Goal: Information Seeking & Learning: Find specific fact

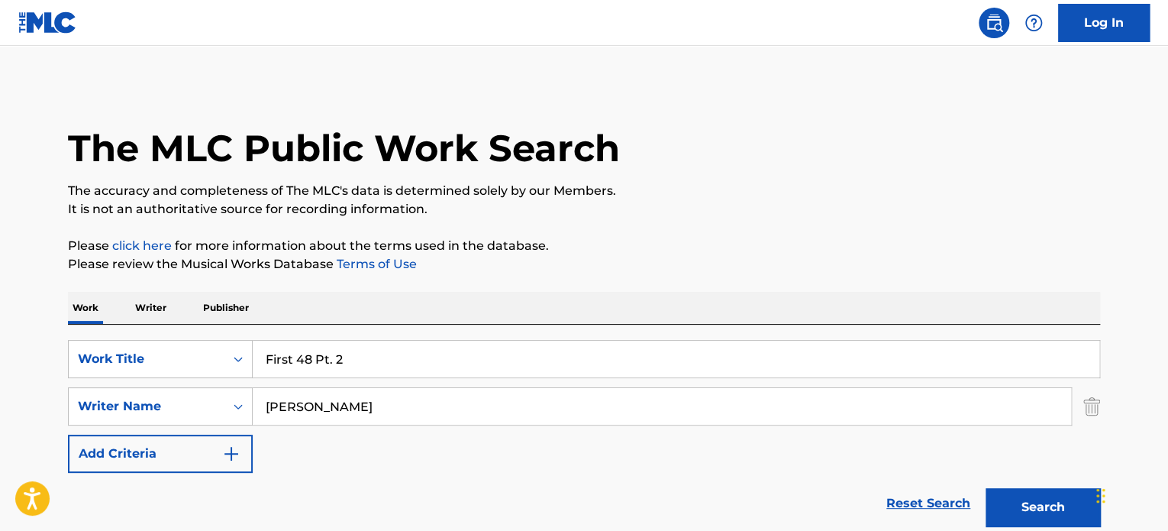
drag, startPoint x: 393, startPoint y: 360, endPoint x: 62, endPoint y: 348, distance: 330.9
click at [111, 345] on div "SearchWithCriteria1f322eaa-ddc1-4c46-8885-dc6e0b677982 Work Title First 48 Pt. 2" at bounding box center [584, 359] width 1032 height 38
paste input "BIA' BIA'"
type input "BIA' BIA'"
drag, startPoint x: 355, startPoint y: 398, endPoint x: 305, endPoint y: 399, distance: 50.4
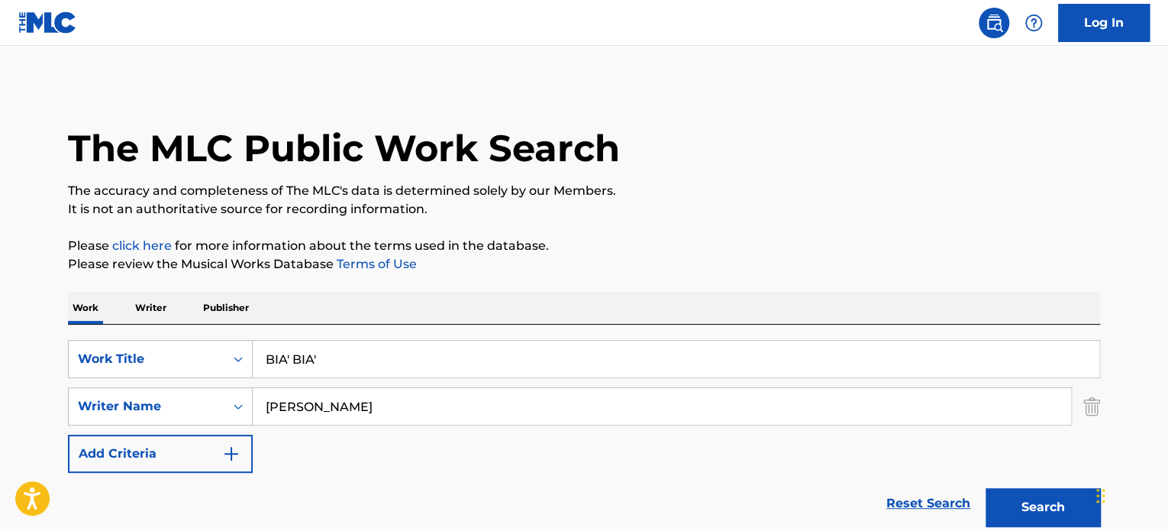
click at [151, 399] on div "SearchWithCriteria2ed36f5f-539a-477e-b011-5b2ed7251d82 Writer Name [PERSON_NAME]" at bounding box center [584, 406] width 1032 height 38
paste input "[PERSON_NAME]"
type input "[PERSON_NAME]"
click at [1036, 494] on button "Search" at bounding box center [1043, 507] width 115 height 38
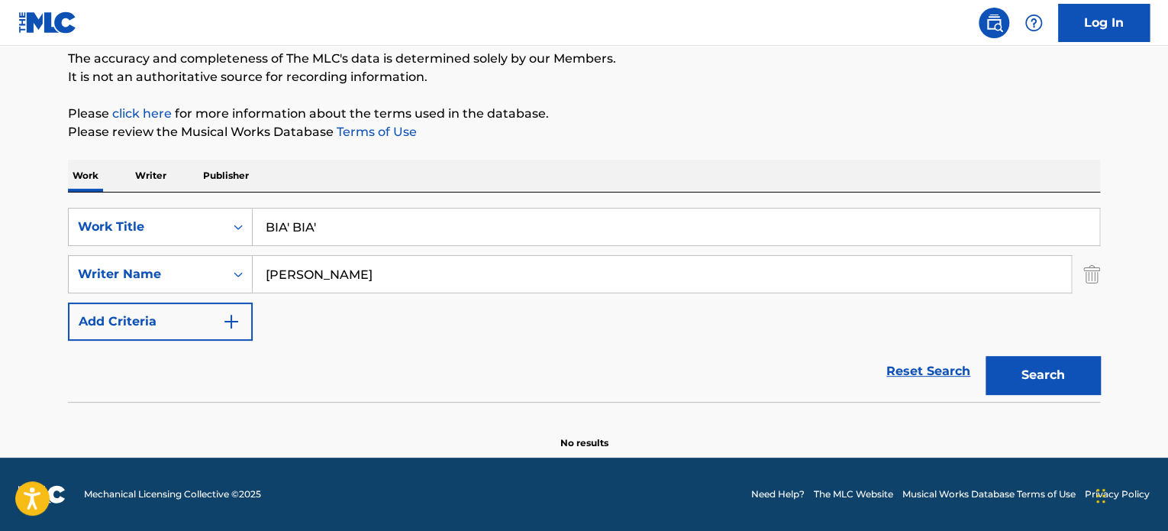
scroll to position [131, 0]
drag, startPoint x: 305, startPoint y: 230, endPoint x: 21, endPoint y: 224, distance: 283.4
click at [27, 225] on main "The MLC Public Work Search The accuracy and completeness of The MLC's data is d…" at bounding box center [584, 186] width 1168 height 544
paste input "WARNING"
type input "WARNING"
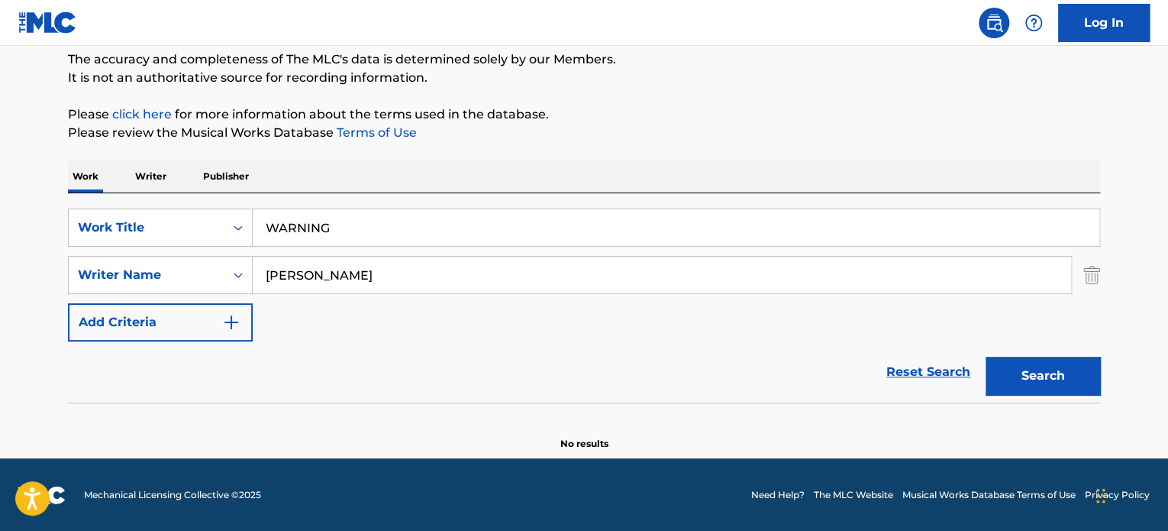
drag, startPoint x: 409, startPoint y: 257, endPoint x: 60, endPoint y: 271, distance: 348.5
click at [70, 273] on div "SearchWithCriteria2ed36f5f-539a-477e-b011-5b2ed7251d82 Writer Name [PERSON_NAME]" at bounding box center [584, 275] width 1032 height 38
paste input "[PERSON_NAME] [PERSON_NAME]"
click at [1020, 373] on button "Search" at bounding box center [1043, 376] width 115 height 38
drag, startPoint x: 510, startPoint y: 261, endPoint x: 111, endPoint y: 274, distance: 398.8
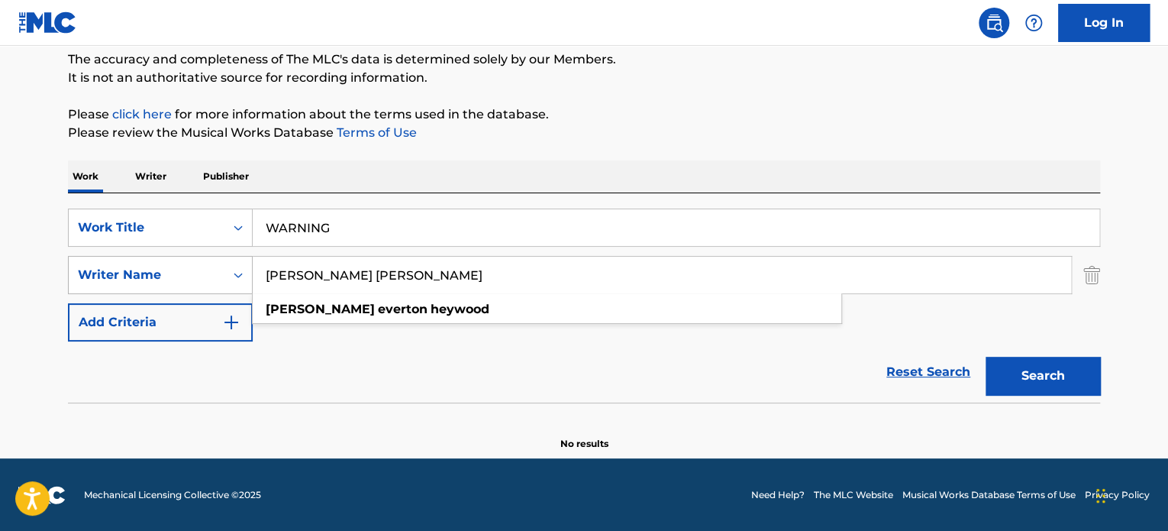
click at [121, 278] on div "SearchWithCriteria2ed36f5f-539a-477e-b011-5b2ed7251d82 Writer Name [PERSON_NAME…" at bounding box center [584, 275] width 1032 height 38
paste input "[PERSON_NAME]"
type input "[PERSON_NAME] Fitzlouis [PERSON_NAME]"
click at [1007, 367] on button "Search" at bounding box center [1043, 376] width 115 height 38
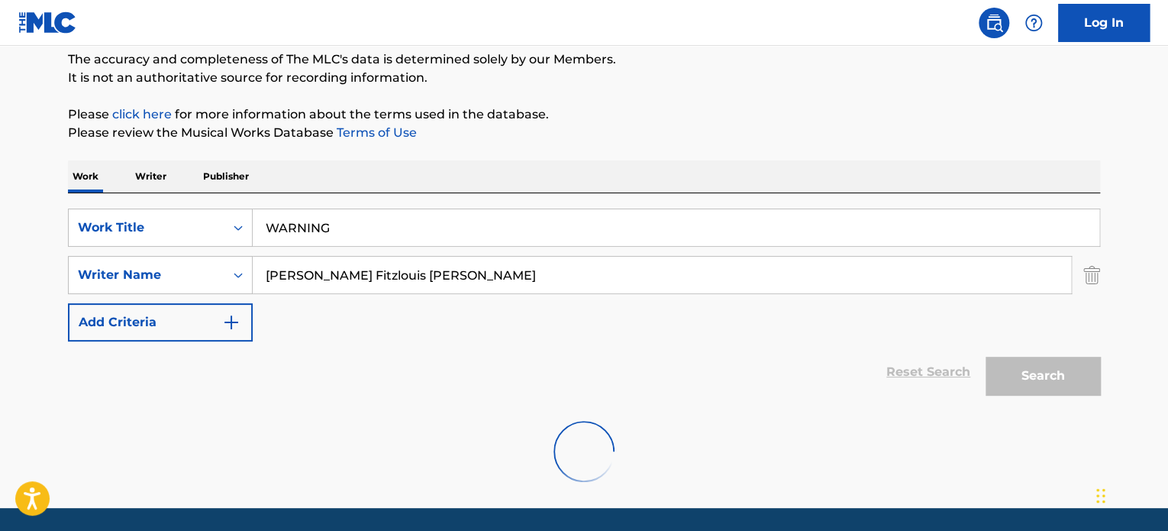
click at [530, 336] on div "SearchWithCriteria1f322eaa-ddc1-4c46-8885-dc6e0b677982 Work Title WARNING Searc…" at bounding box center [584, 274] width 1032 height 133
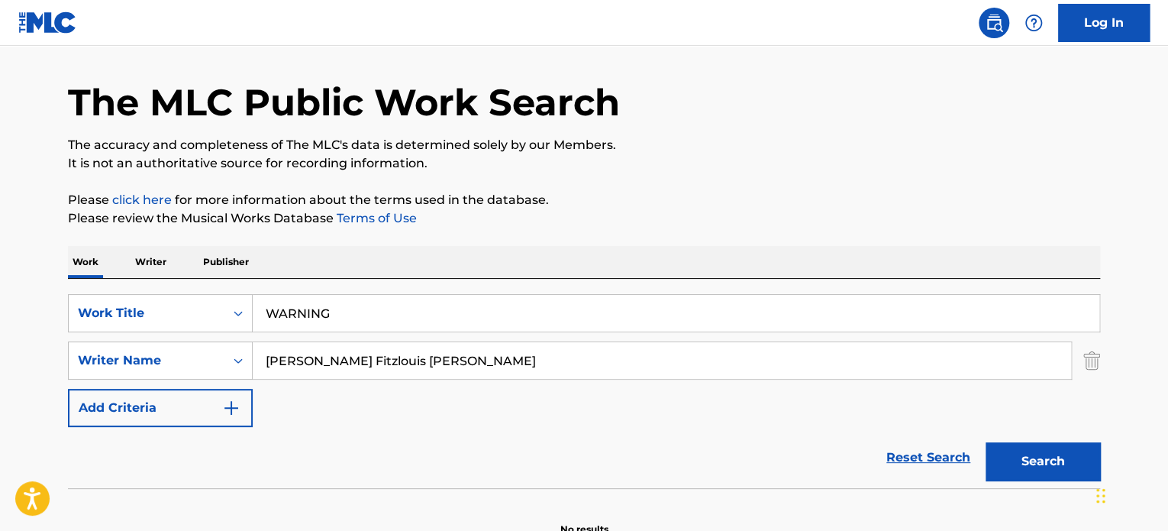
scroll to position [0, 0]
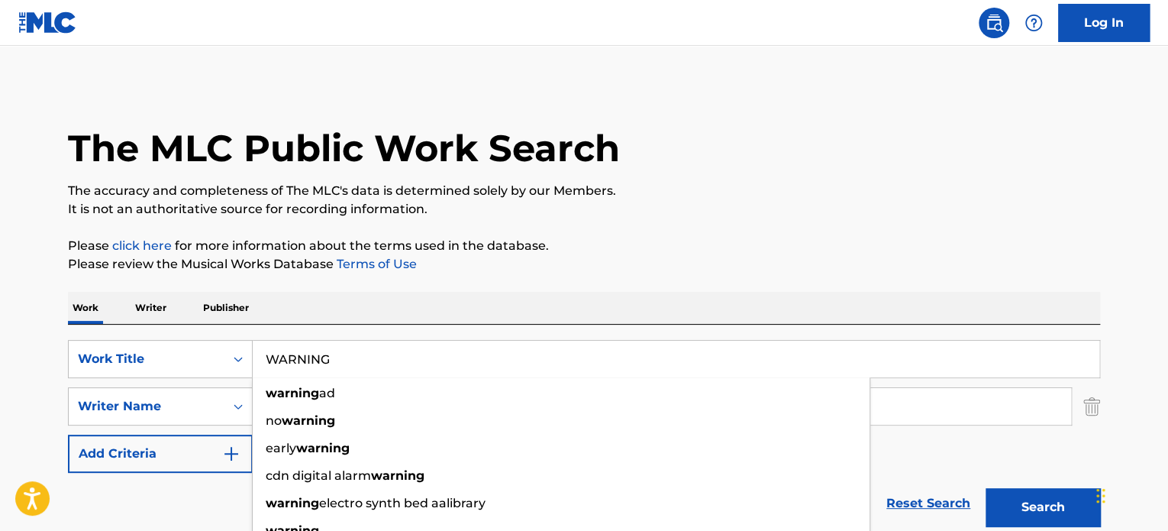
drag, startPoint x: 346, startPoint y: 344, endPoint x: 0, endPoint y: 353, distance: 346.1
click at [71, 360] on div "SearchWithCriteria1f322eaa-ddc1-4c46-8885-dc6e0b677982 Work Title WARNING warni…" at bounding box center [584, 359] width 1032 height 38
paste input "TROPICAL LOVE"
type input "TROPICAL LOVE"
click at [822, 251] on p "Please click here for more information about the terms used in the database." at bounding box center [584, 246] width 1032 height 18
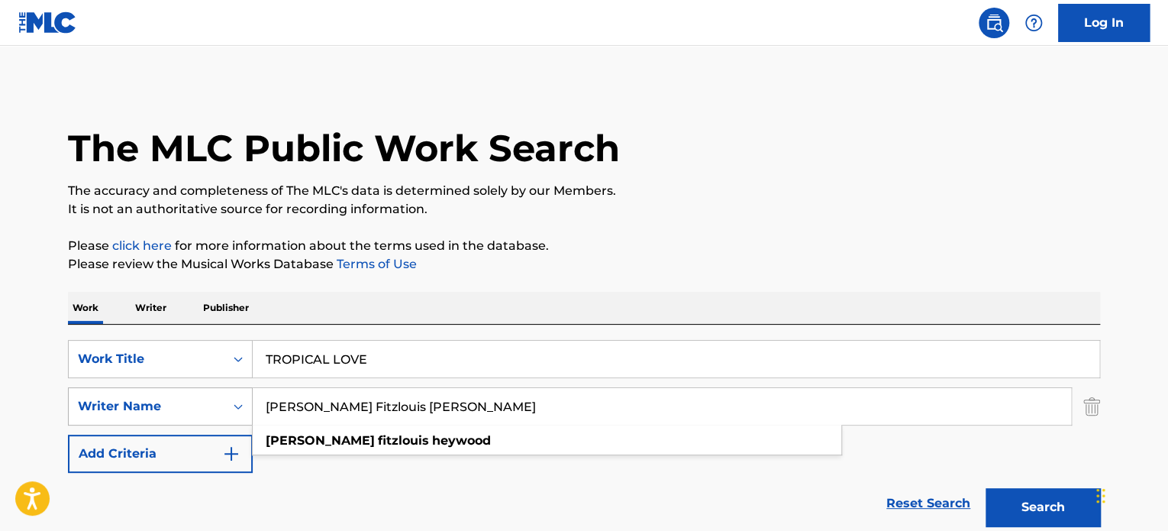
drag, startPoint x: 351, startPoint y: 396, endPoint x: 141, endPoint y: 393, distance: 210.8
click at [118, 393] on div "SearchWithCriteria2ed36f5f-539a-477e-b011-5b2ed7251d82 Writer Name [PERSON_NAME…" at bounding box center [584, 406] width 1032 height 38
paste input "[PERSON_NAME]"
click at [1048, 500] on button "Search" at bounding box center [1043, 507] width 115 height 38
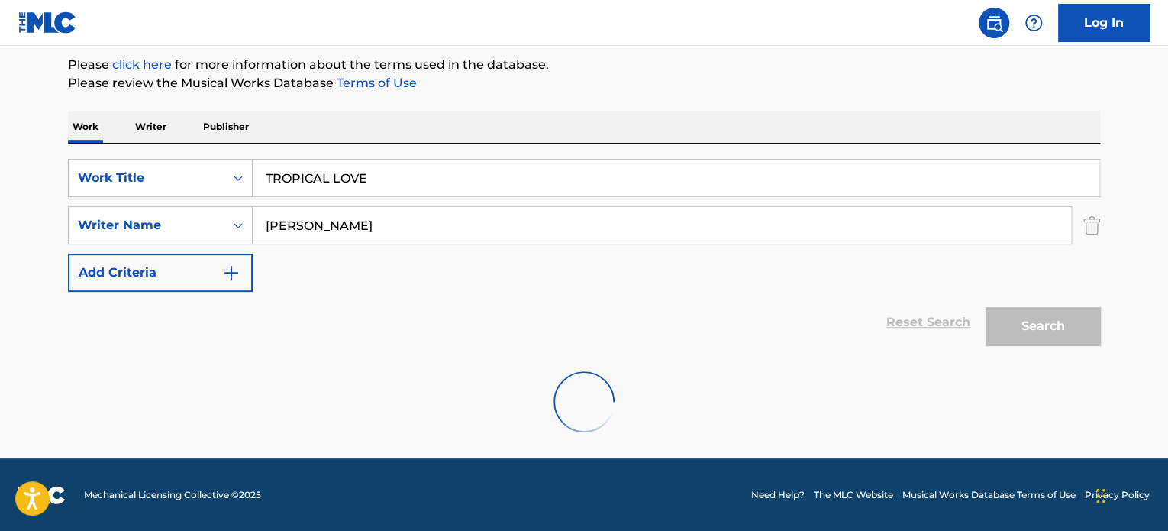
scroll to position [131, 0]
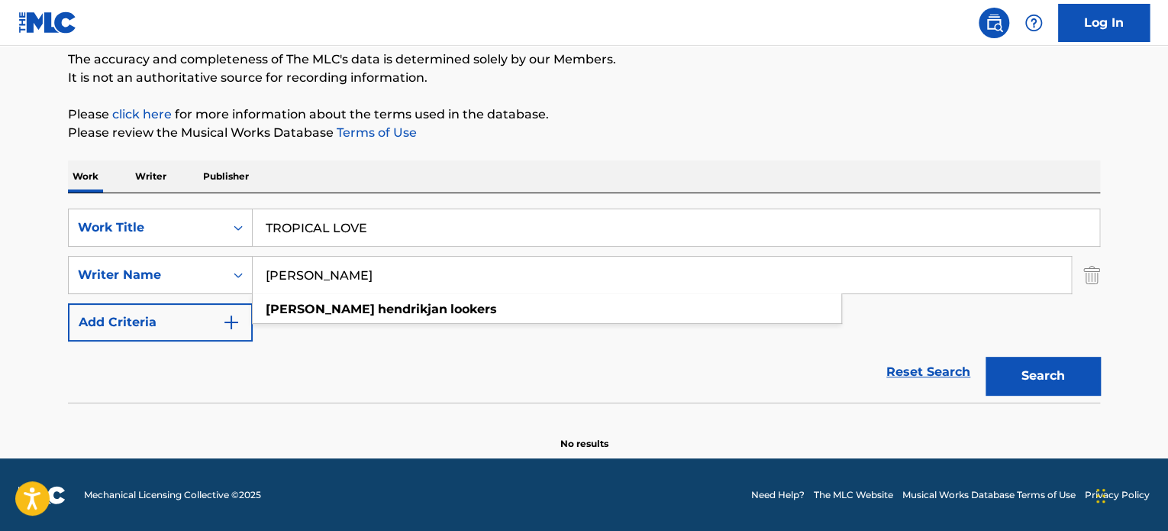
drag, startPoint x: 442, startPoint y: 276, endPoint x: 260, endPoint y: 283, distance: 181.9
click at [53, 266] on div "The MLC Public Work Search The accuracy and completeness of The MLC's data is d…" at bounding box center [584, 202] width 1069 height 498
paste input "[PERSON_NAME] M. D. [PERSON_NAME]"
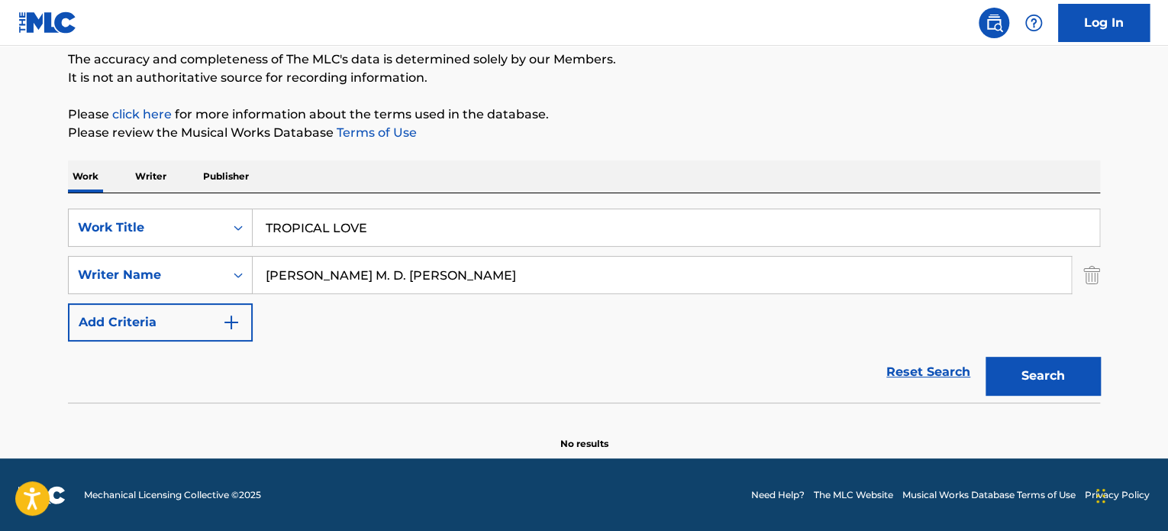
drag, startPoint x: 1073, startPoint y: 359, endPoint x: 1062, endPoint y: 362, distance: 11.1
click at [1072, 357] on button "Search" at bounding box center [1043, 376] width 115 height 38
drag, startPoint x: 208, startPoint y: 271, endPoint x: 165, endPoint y: 263, distance: 44.3
click at [197, 271] on div "SearchWithCriteria2ed36f5f-539a-477e-b011-5b2ed7251d82 Writer Name [PERSON_NAME…" at bounding box center [584, 275] width 1032 height 38
paste input "[PERSON_NAME]"
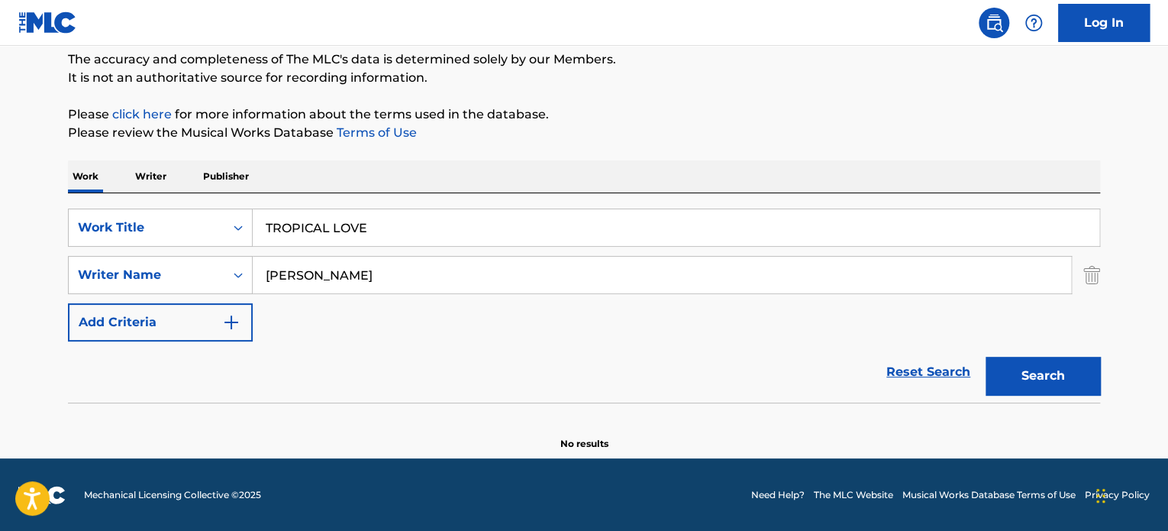
type input "[PERSON_NAME]"
click at [1039, 373] on button "Search" at bounding box center [1043, 376] width 115 height 38
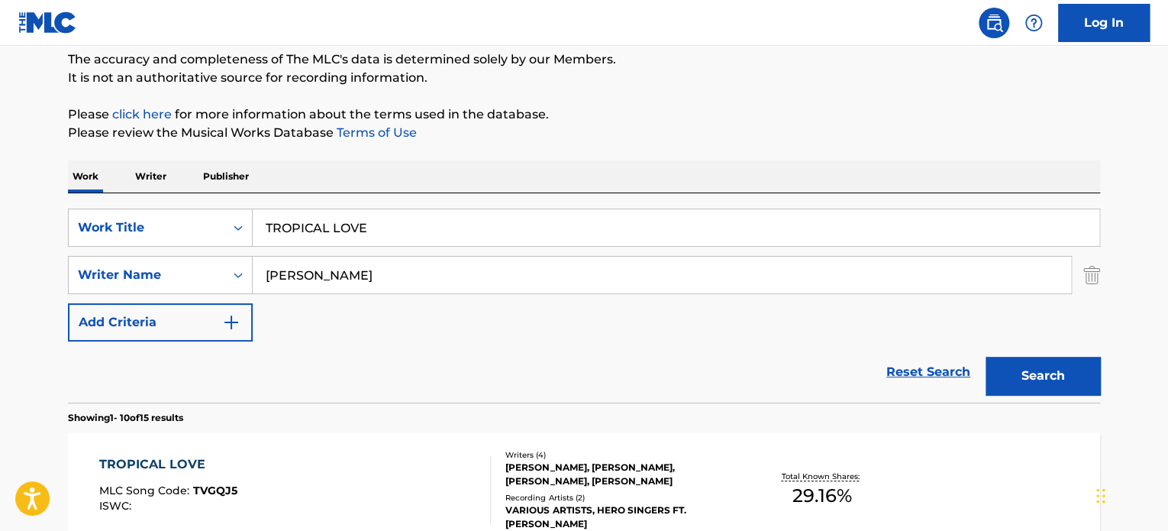
click at [573, 470] on div "[PERSON_NAME], [PERSON_NAME], [PERSON_NAME], [PERSON_NAME]" at bounding box center [621, 473] width 231 height 27
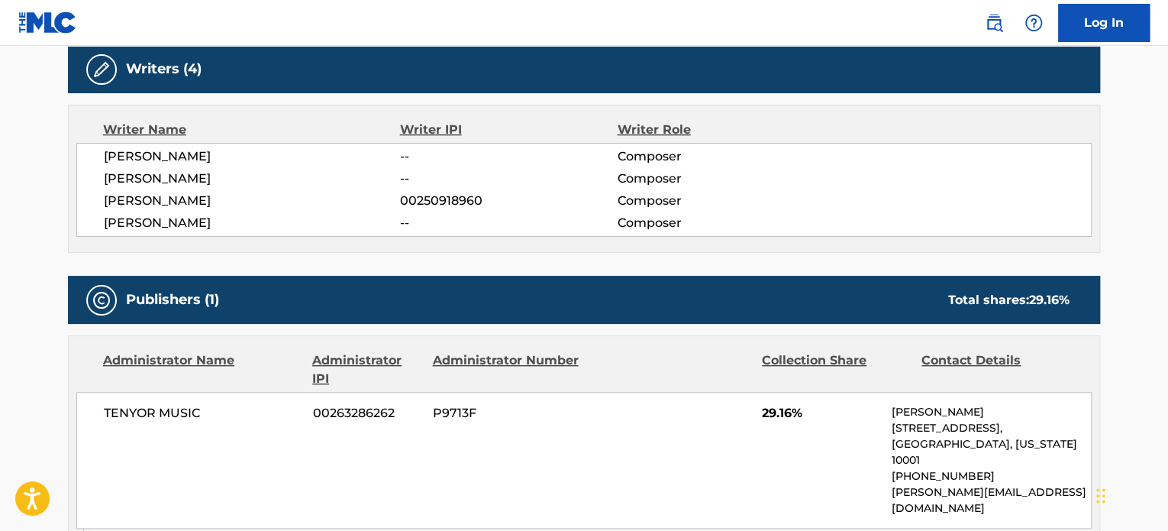
scroll to position [464, 0]
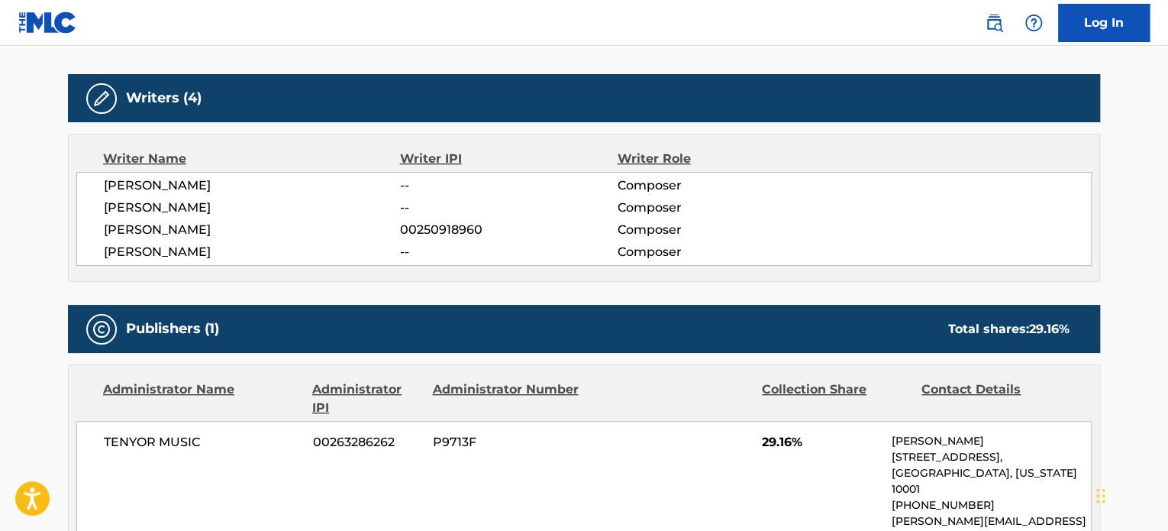
click at [122, 176] on span "[PERSON_NAME]" at bounding box center [252, 185] width 296 height 18
copy span "[PERSON_NAME]"
click at [119, 208] on span "[PERSON_NAME]" at bounding box center [252, 208] width 296 height 18
drag, startPoint x: 119, startPoint y: 208, endPoint x: 134, endPoint y: 212, distance: 15.7
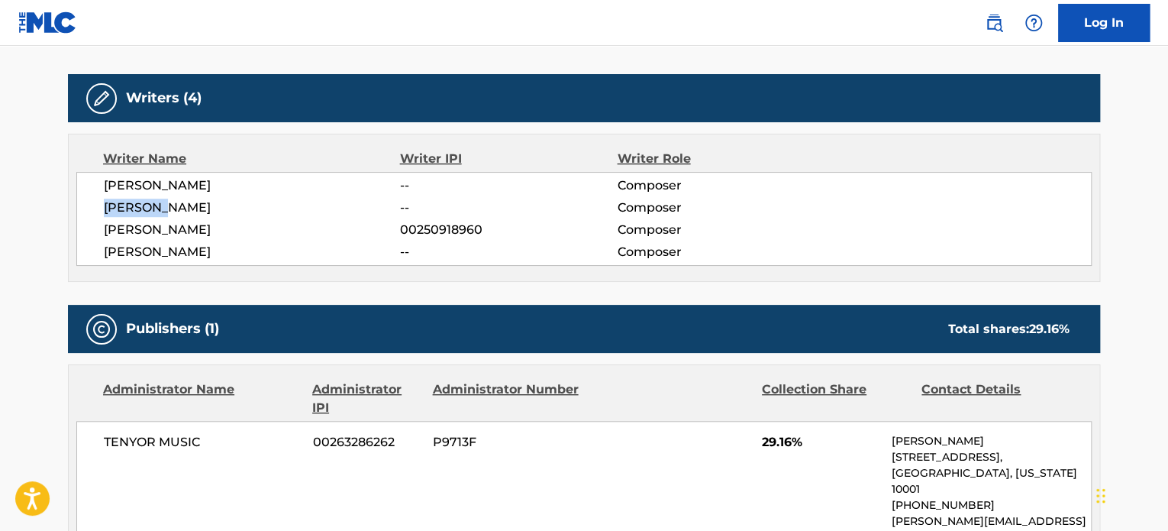
click at [119, 207] on span "[PERSON_NAME]" at bounding box center [252, 208] width 296 height 18
copy span "[PERSON_NAME]"
click at [176, 207] on span "[PERSON_NAME]" at bounding box center [252, 208] width 296 height 18
click at [176, 206] on span "[PERSON_NAME]" at bounding box center [252, 208] width 296 height 18
copy span "RIDDER"
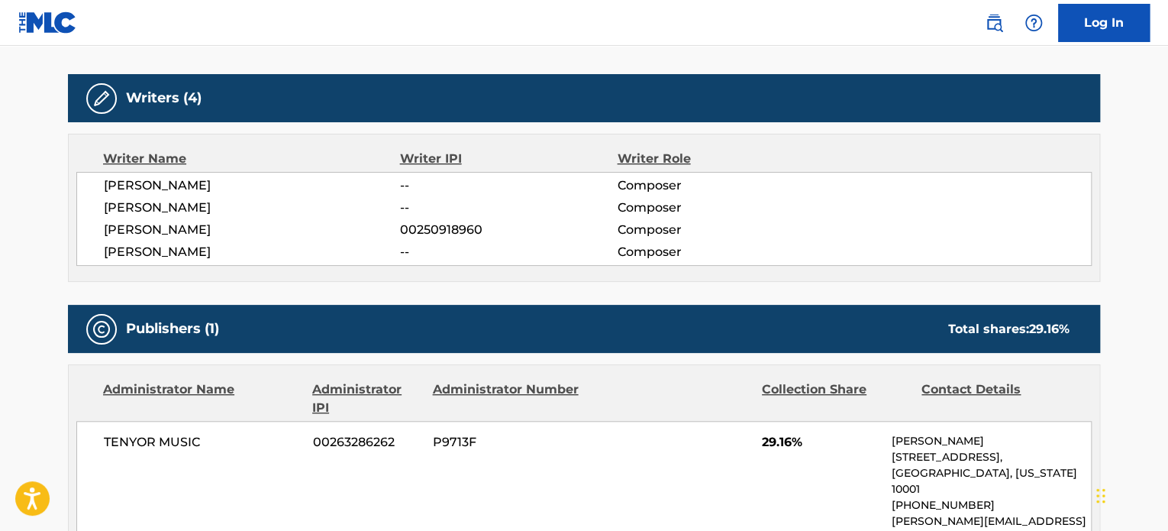
click at [137, 226] on span "[PERSON_NAME]" at bounding box center [252, 230] width 296 height 18
copy span "[PERSON_NAME]"
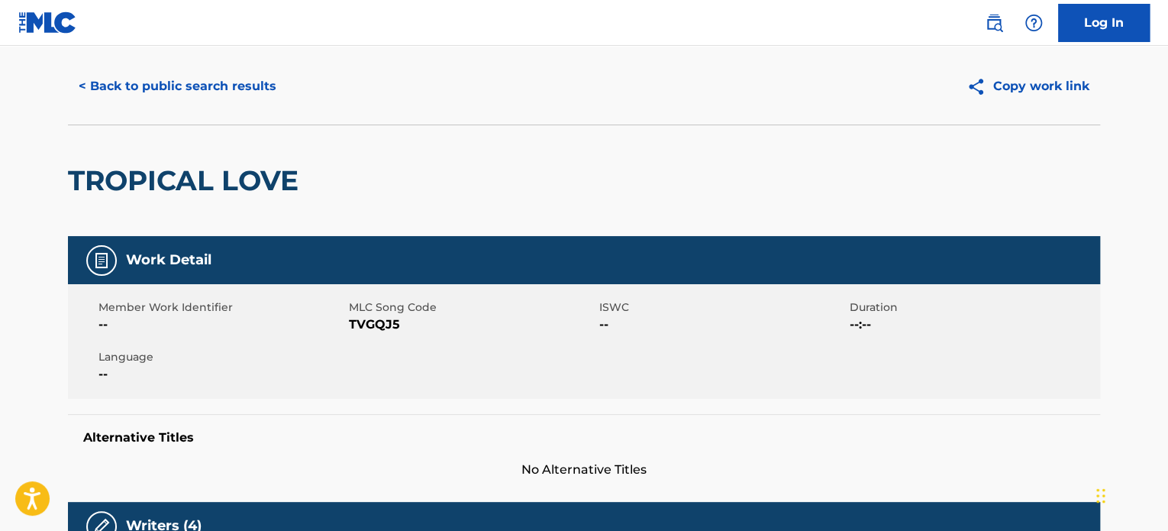
scroll to position [0, 0]
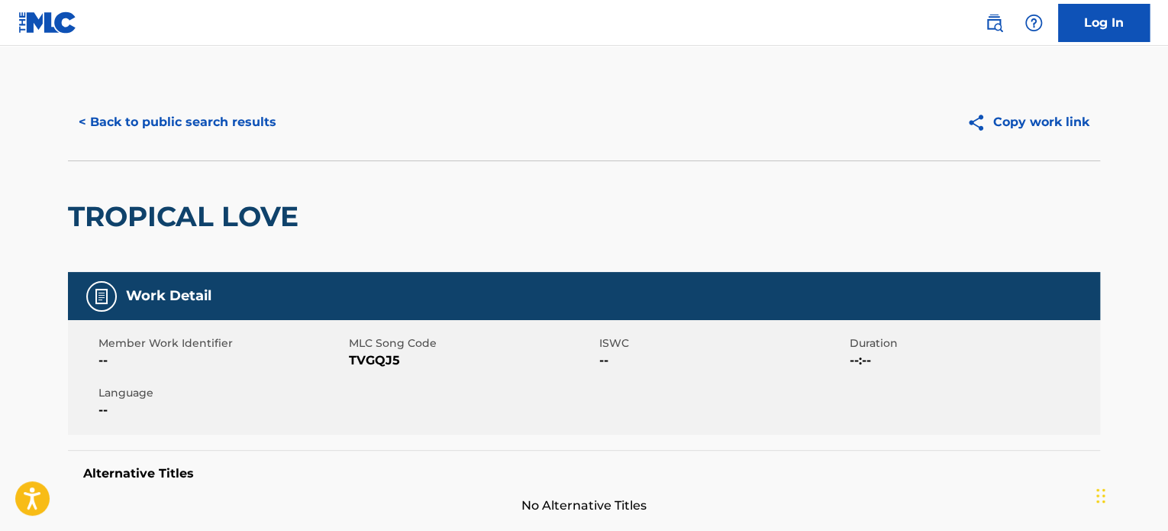
click at [191, 114] on button "< Back to public search results" at bounding box center [177, 122] width 219 height 38
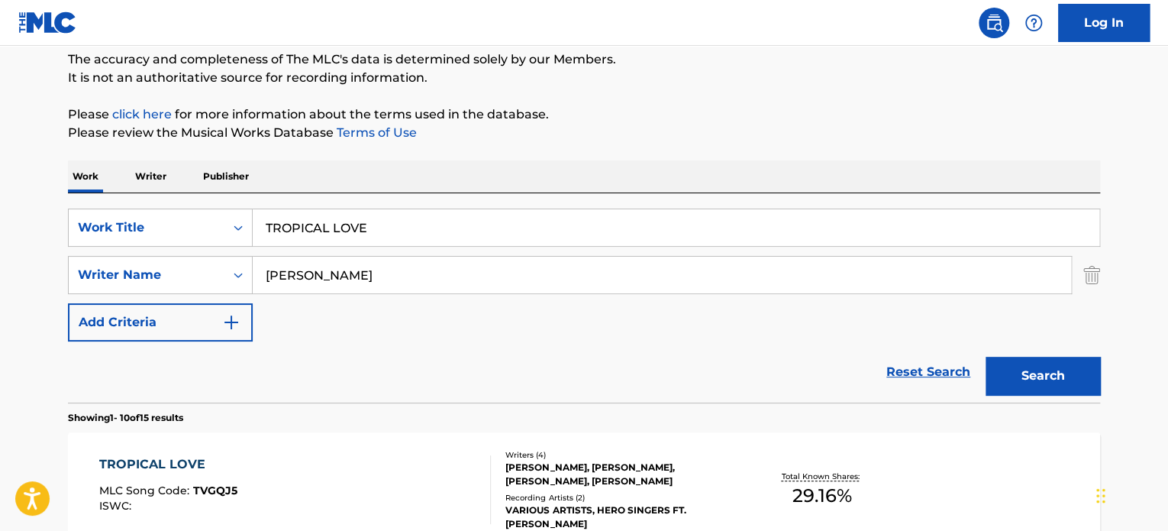
drag, startPoint x: 232, startPoint y: 271, endPoint x: 267, endPoint y: 296, distance: 42.6
click at [119, 268] on div "SearchWithCriteria2ed36f5f-539a-477e-b011-5b2ed7251d82 Writer Name [PERSON_NAME]" at bounding box center [584, 275] width 1032 height 38
paste input "[PERSON_NAME]"
click at [1041, 363] on button "Search" at bounding box center [1043, 376] width 115 height 38
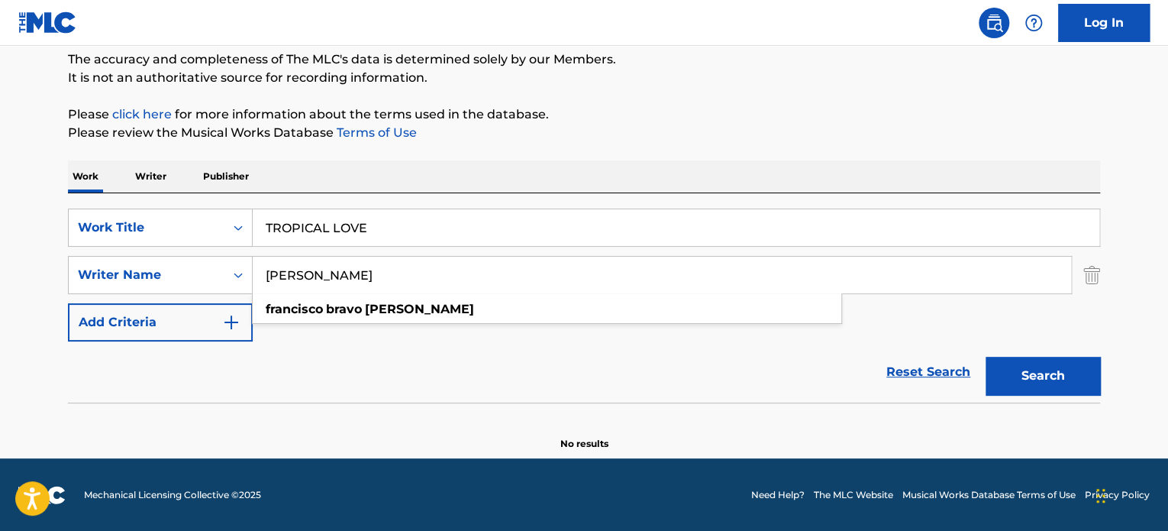
drag, startPoint x: 461, startPoint y: 276, endPoint x: 75, endPoint y: 254, distance: 387.0
click at [78, 256] on div "SearchWithCriteria2ed36f5f-539a-477e-b011-5b2ed7251d82 Writer Name [PERSON_NAME…" at bounding box center [584, 275] width 1032 height 38
paste input "[PERSON_NAME]"
type input "[PERSON_NAME]"
click at [1041, 369] on button "Search" at bounding box center [1043, 376] width 115 height 38
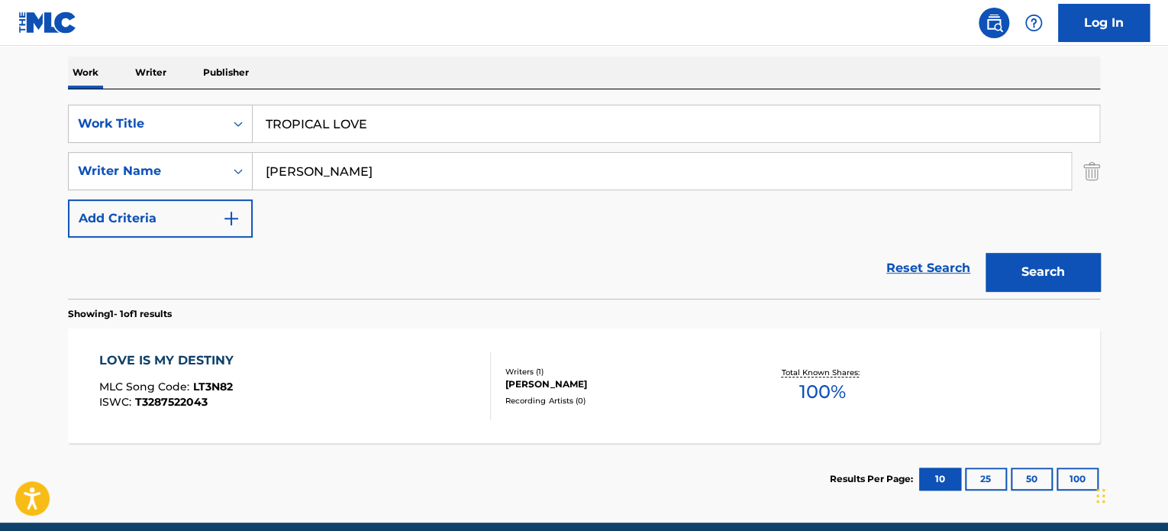
scroll to position [259, 0]
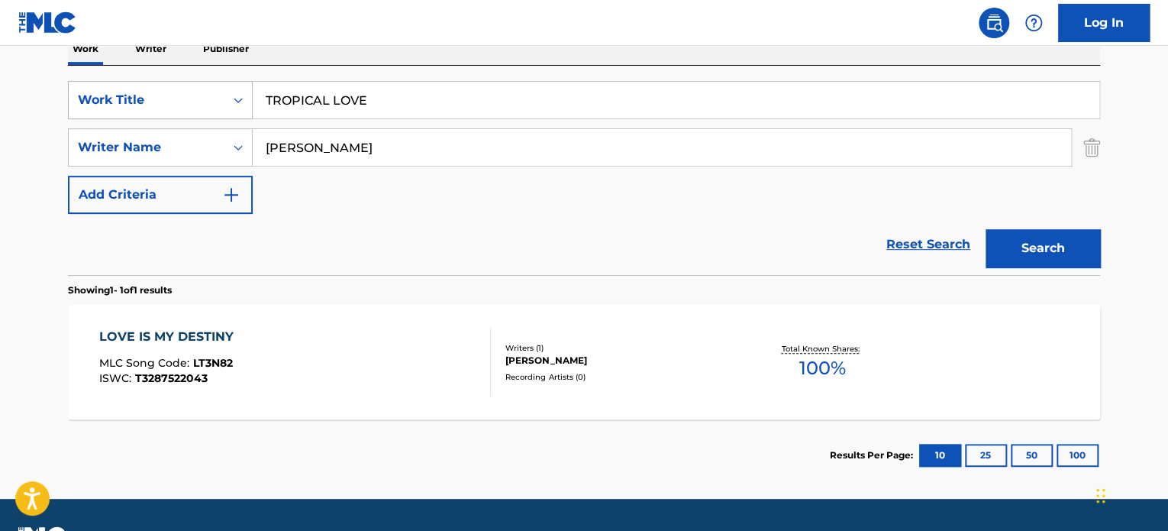
drag, startPoint x: 269, startPoint y: 84, endPoint x: 243, endPoint y: 89, distance: 26.5
click at [258, 86] on input "TROPICAL LOVE" at bounding box center [676, 100] width 847 height 37
paste input "AFTER THE LOVE HAS GON"
type input "AFTER THE LOVE HAS GONE"
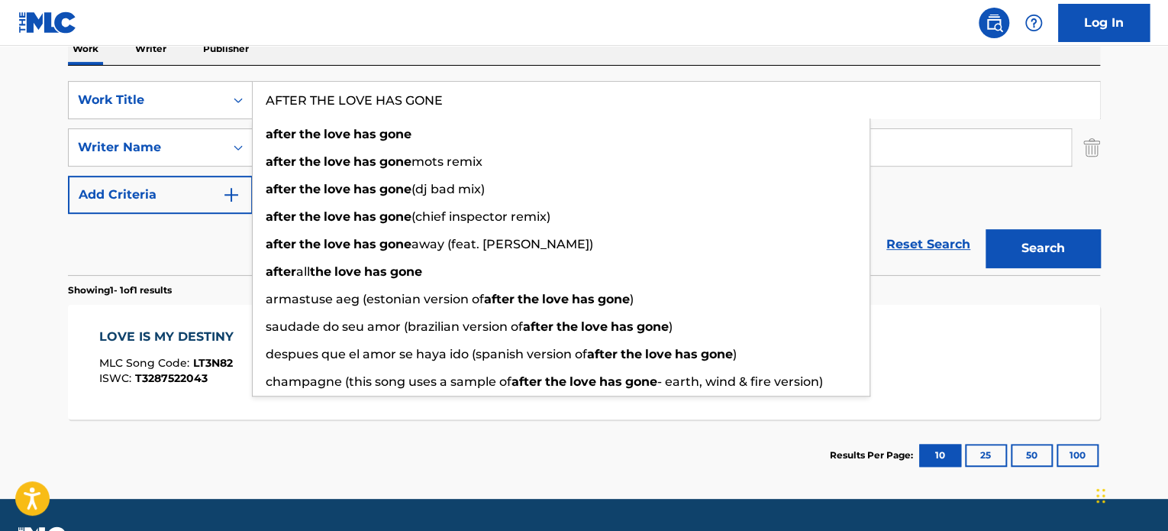
click at [270, 430] on section "Results Per Page: 10 25 50 100" at bounding box center [584, 455] width 1032 height 72
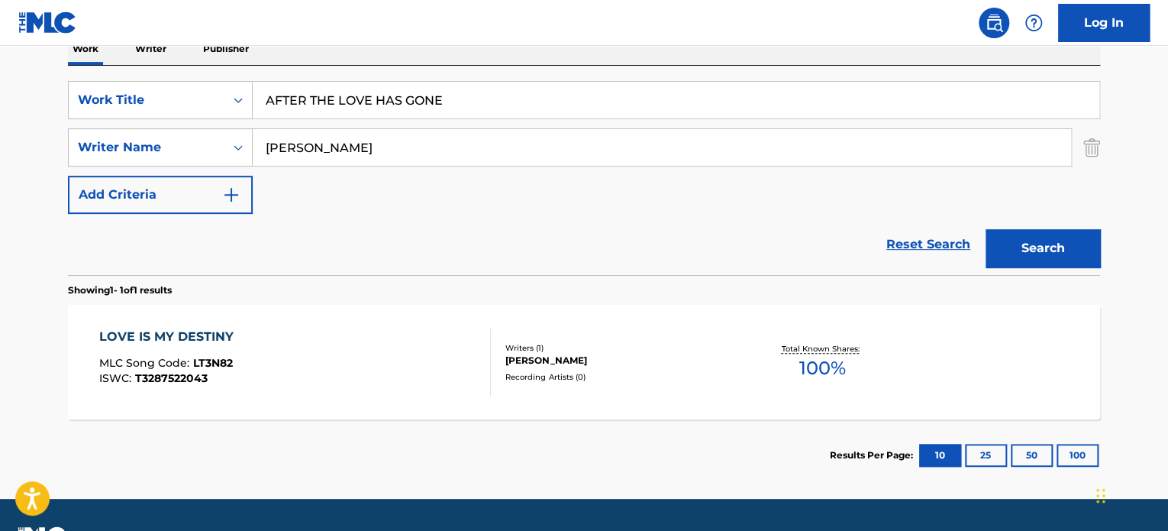
drag, startPoint x: 535, startPoint y: 138, endPoint x: 31, endPoint y: 99, distance: 506.3
click at [115, 86] on div "SearchWithCriteria1f322eaa-ddc1-4c46-8885-dc6e0b677982 Work Title AFTER THE LOV…" at bounding box center [584, 147] width 1032 height 133
paste input "[PERSON_NAME]"
type input "[PERSON_NAME]"
click at [1046, 254] on button "Search" at bounding box center [1043, 248] width 115 height 38
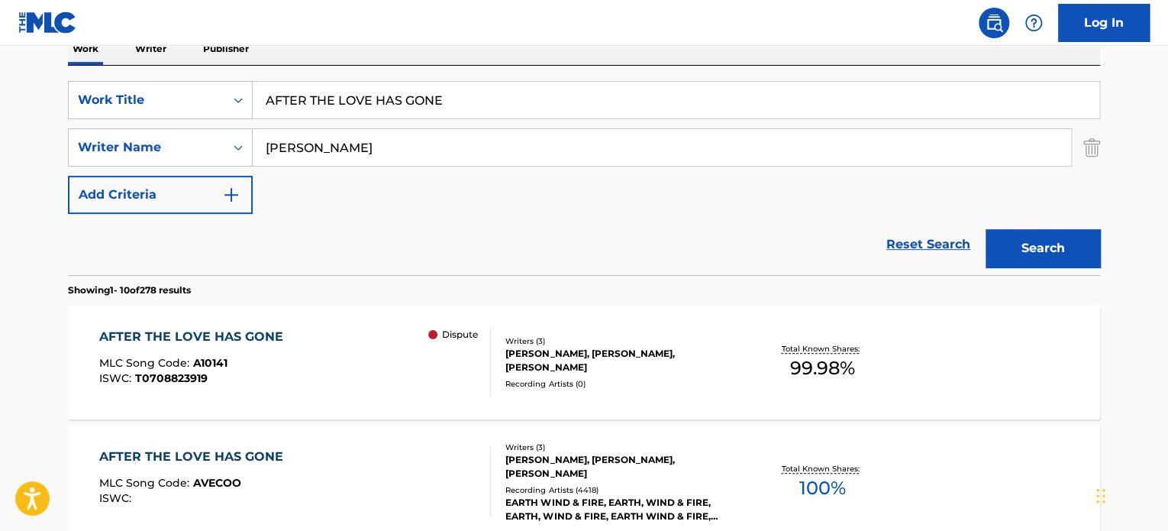
click at [579, 378] on div "Recording Artists ( 0 )" at bounding box center [621, 383] width 231 height 11
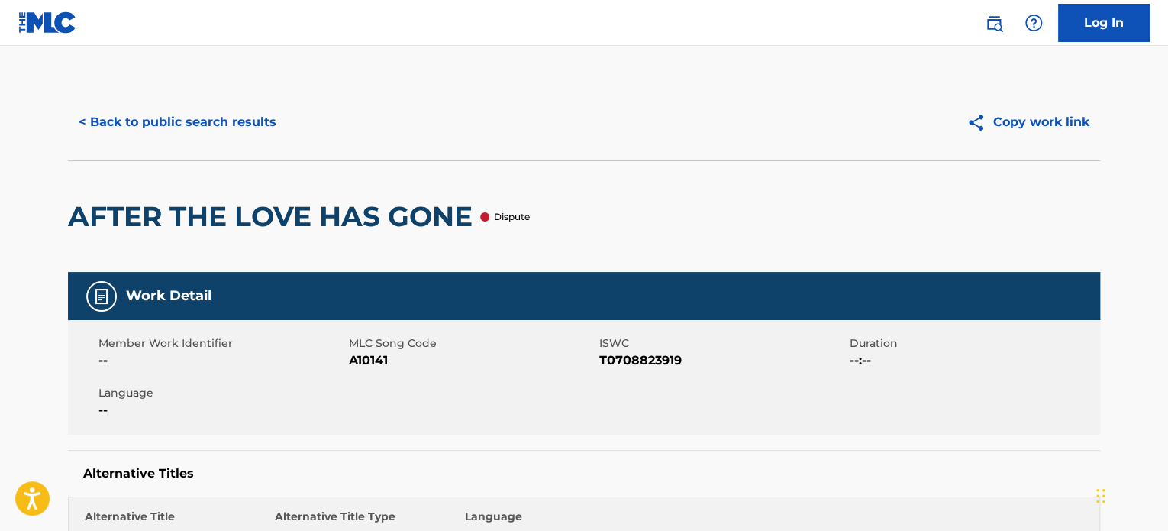
click at [161, 128] on button "< Back to public search results" at bounding box center [177, 122] width 219 height 38
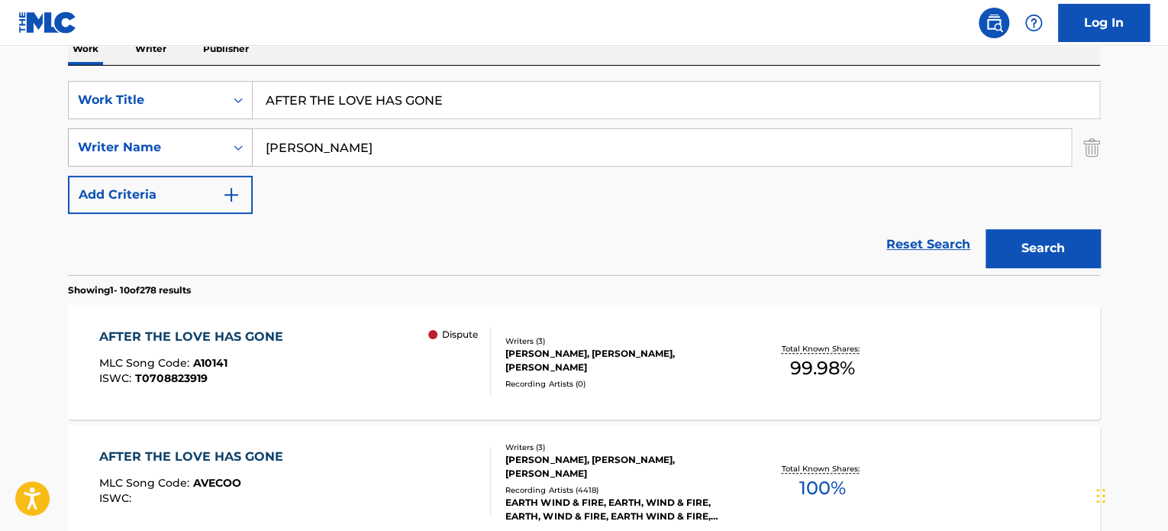
drag, startPoint x: 250, startPoint y: 146, endPoint x: 181, endPoint y: 153, distance: 69.1
click at [196, 152] on div "SearchWithCriteria2ed36f5f-539a-477e-b011-5b2ed7251d82 Writer Name [PERSON_NAME]" at bounding box center [584, 147] width 1032 height 38
paste input "[PERSON_NAME]"
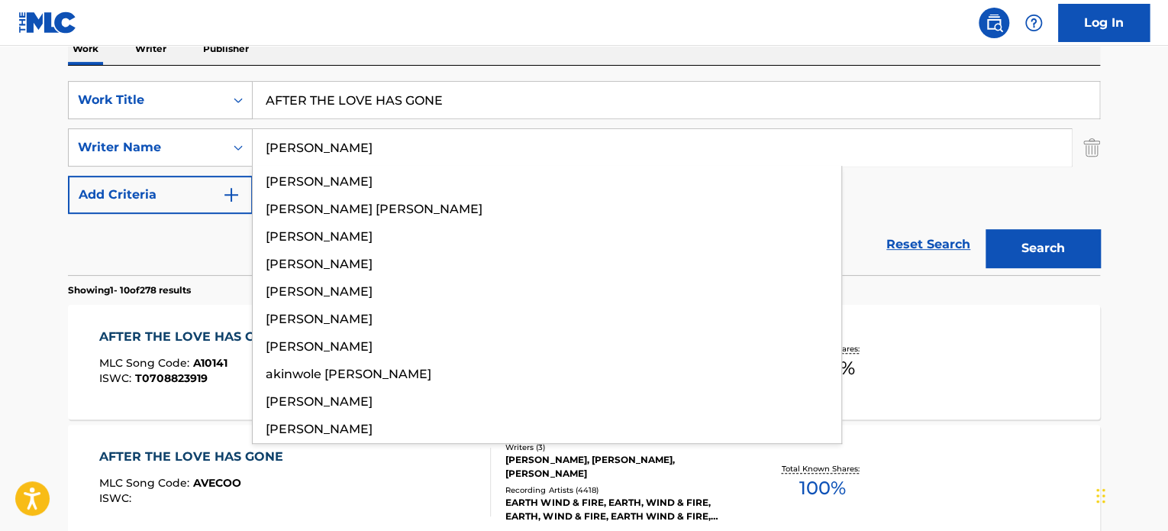
type input "[PERSON_NAME]"
click at [1052, 254] on button "Search" at bounding box center [1043, 248] width 115 height 38
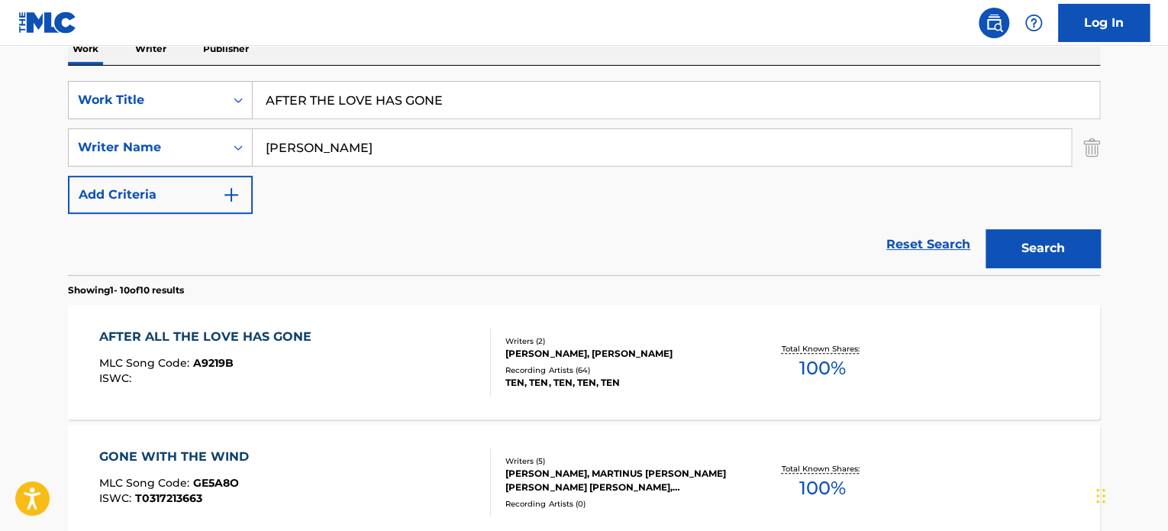
click at [535, 357] on div "[PERSON_NAME], [PERSON_NAME]" at bounding box center [621, 354] width 231 height 14
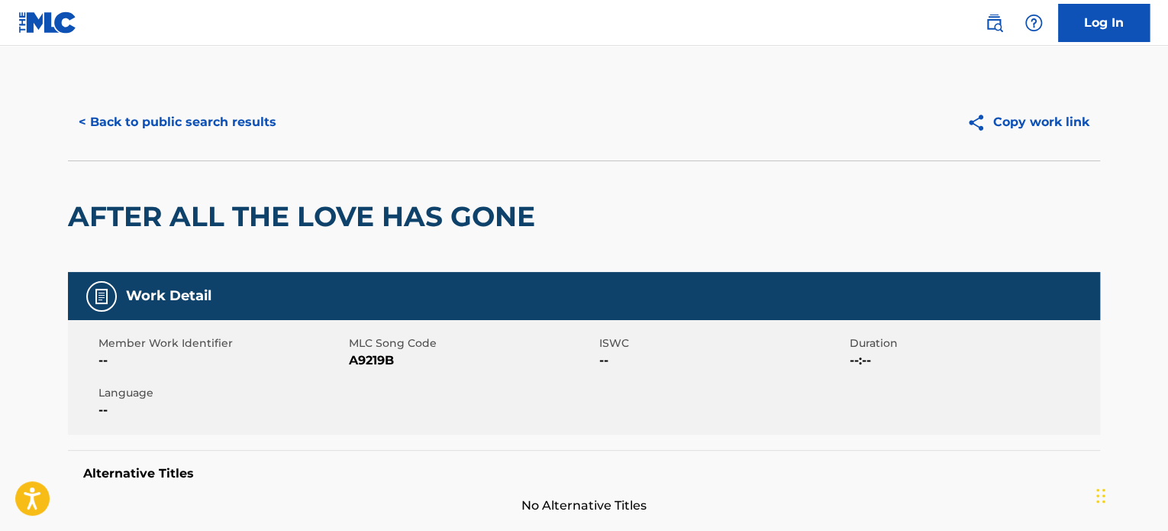
click at [202, 143] on div "< Back to public search results Copy work link" at bounding box center [584, 122] width 1032 height 76
click at [211, 128] on button "< Back to public search results" at bounding box center [177, 122] width 219 height 38
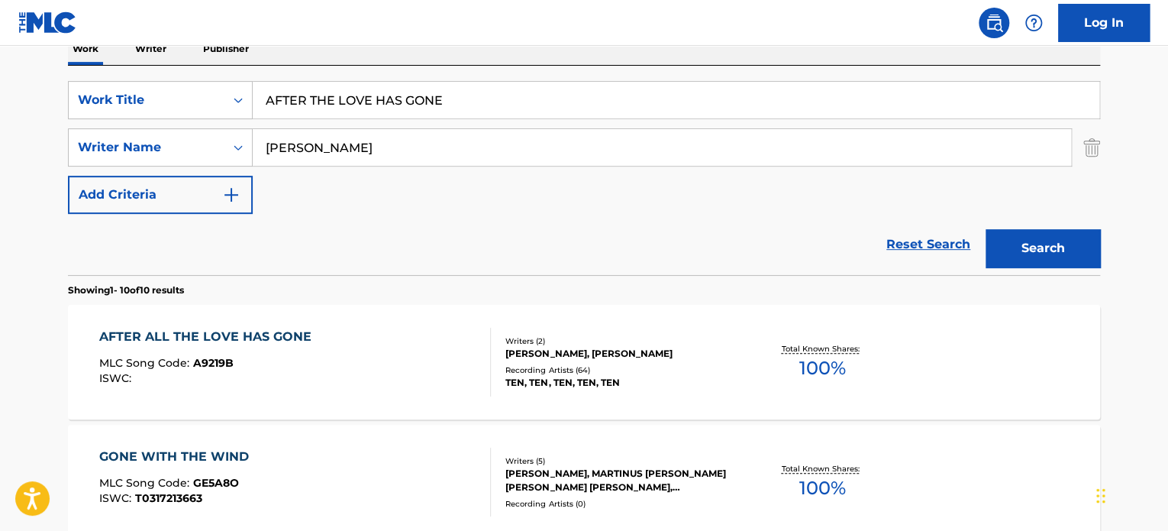
drag, startPoint x: 441, startPoint y: 152, endPoint x: 18, endPoint y: 144, distance: 423.1
click at [144, 139] on div "SearchWithCriteria2ed36f5f-539a-477e-b011-5b2ed7251d82 Writer Name [PERSON_NAME]" at bounding box center [584, 147] width 1032 height 38
paste input "[PERSON_NAME]"
click at [1066, 237] on button "Search" at bounding box center [1043, 248] width 115 height 38
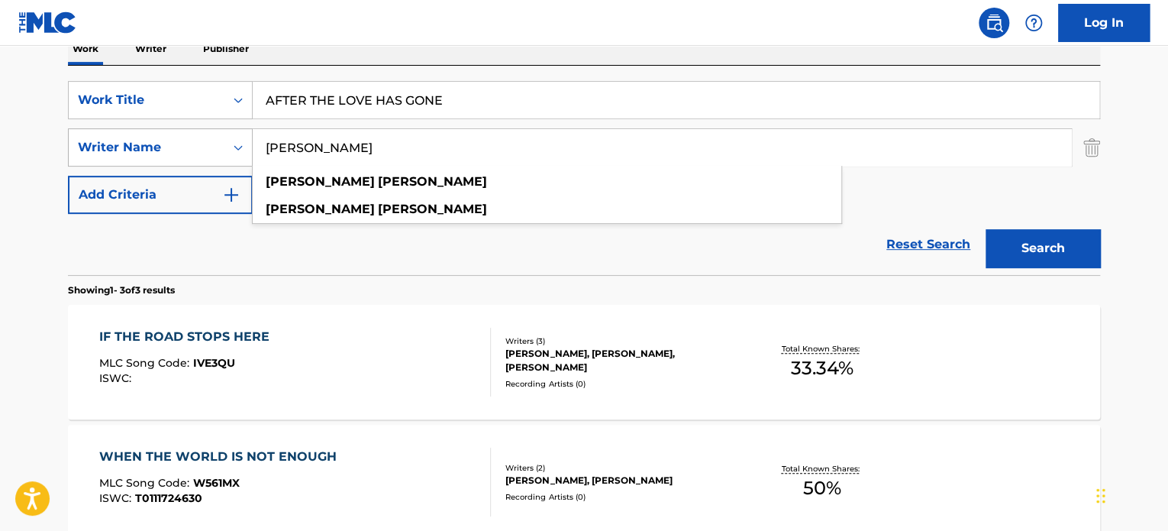
drag, startPoint x: 422, startPoint y: 150, endPoint x: 156, endPoint y: 134, distance: 266.2
click at [153, 133] on div "SearchWithCriteria2ed36f5f-539a-477e-b011-5b2ed7251d82 Writer Name [PERSON_NAME…" at bounding box center [584, 147] width 1032 height 38
click at [285, 251] on div "Reset Search Search" at bounding box center [584, 244] width 1032 height 61
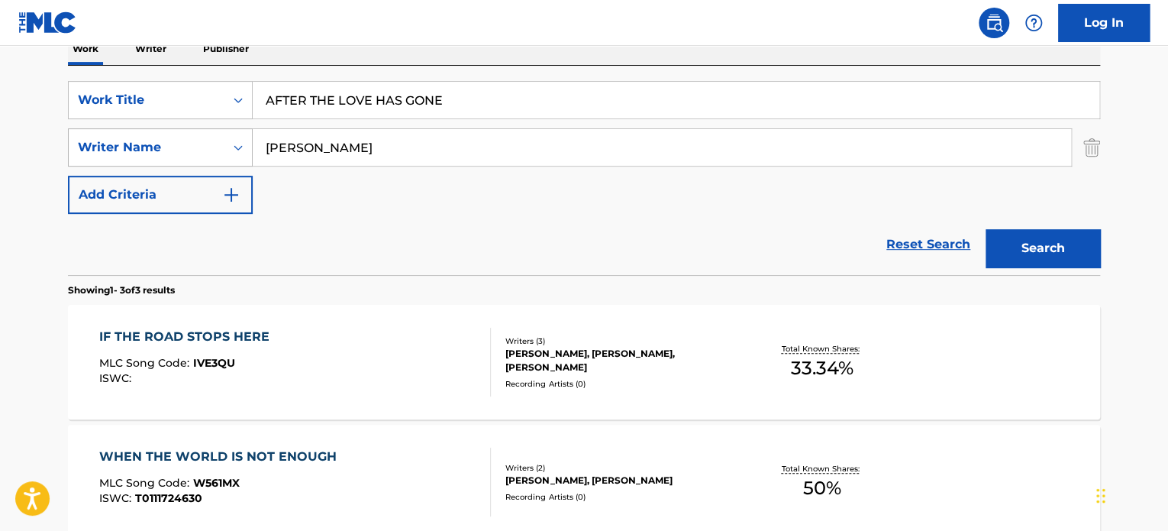
drag, startPoint x: 389, startPoint y: 158, endPoint x: 144, endPoint y: 137, distance: 246.1
click at [115, 119] on div "SearchWithCriteria1f322eaa-ddc1-4c46-8885-dc6e0b677982 Work Title AFTER THE LOV…" at bounding box center [584, 147] width 1032 height 133
paste input "[PERSON_NAME]"
type input "[PERSON_NAME]"
click at [1092, 254] on button "Search" at bounding box center [1043, 248] width 115 height 38
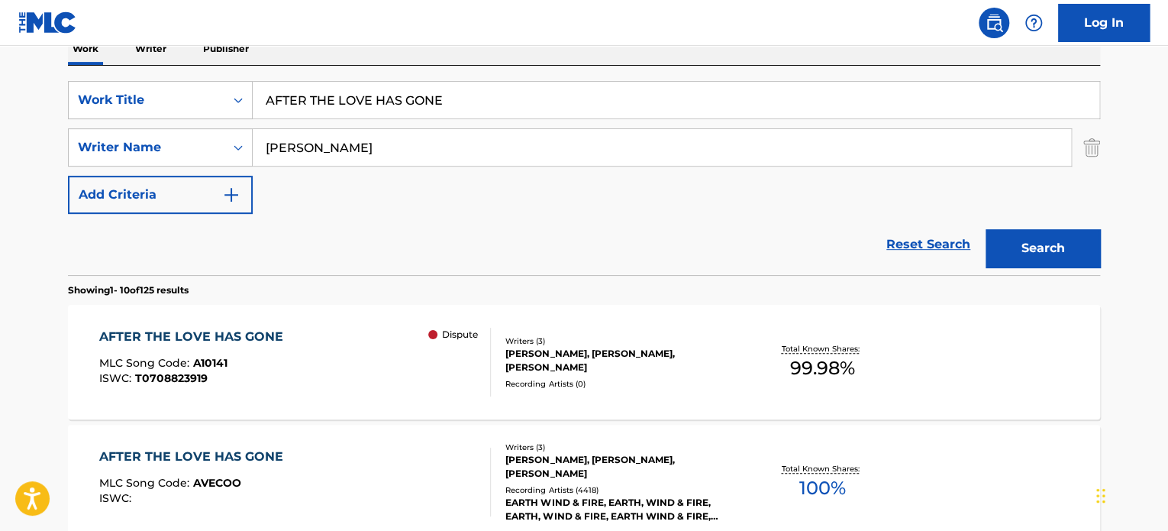
click at [603, 324] on div "AFTER THE LOVE HAS GONE MLC Song Code : A10141 ISWC : T0708823919 Dispute Write…" at bounding box center [584, 362] width 1032 height 115
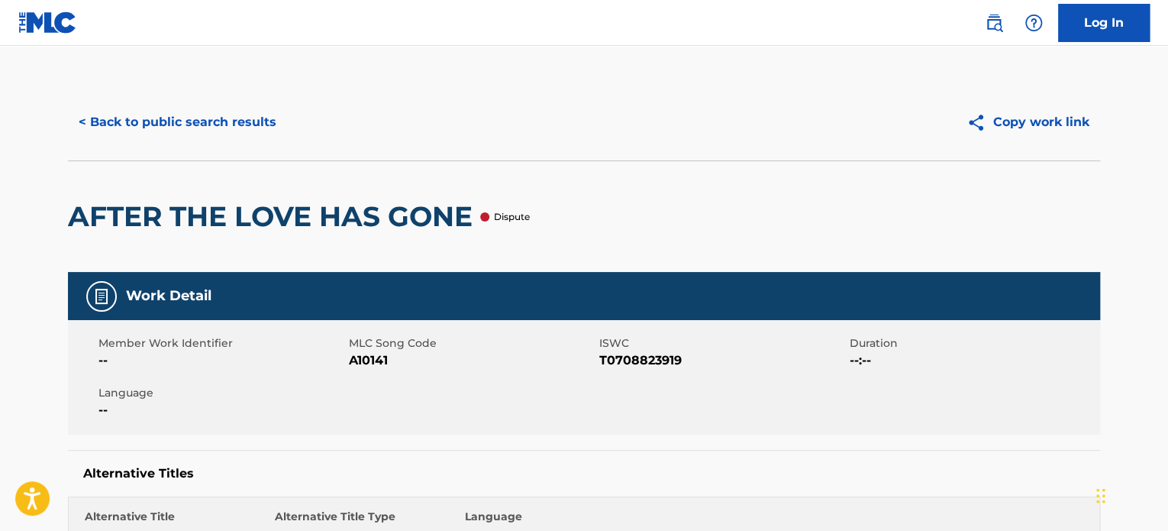
click at [259, 134] on button "< Back to public search results" at bounding box center [177, 122] width 219 height 38
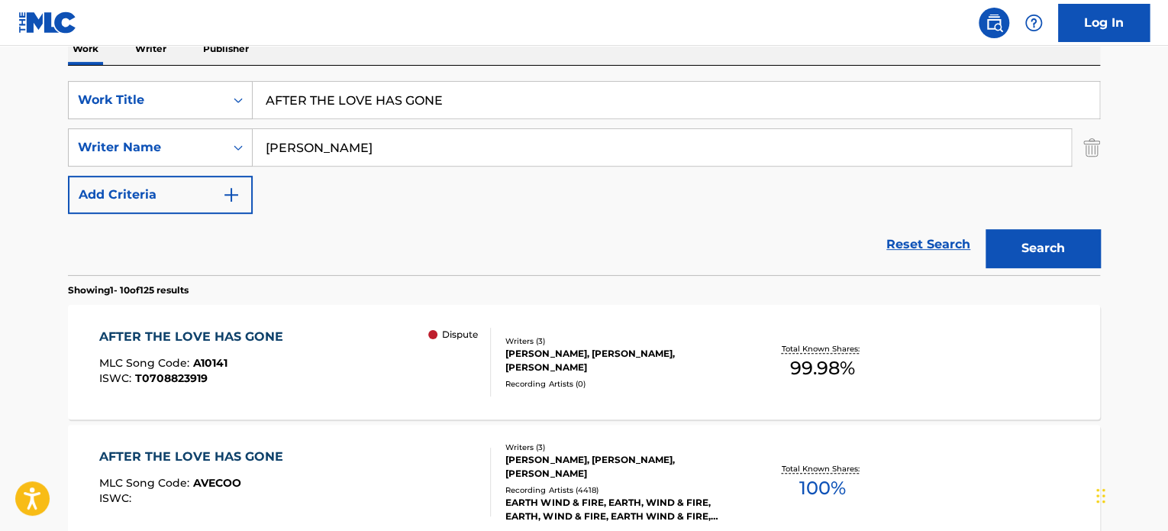
drag, startPoint x: 495, startPoint y: 97, endPoint x: 9, endPoint y: 136, distance: 487.2
paste input "PENUH"
type input "PENUH"
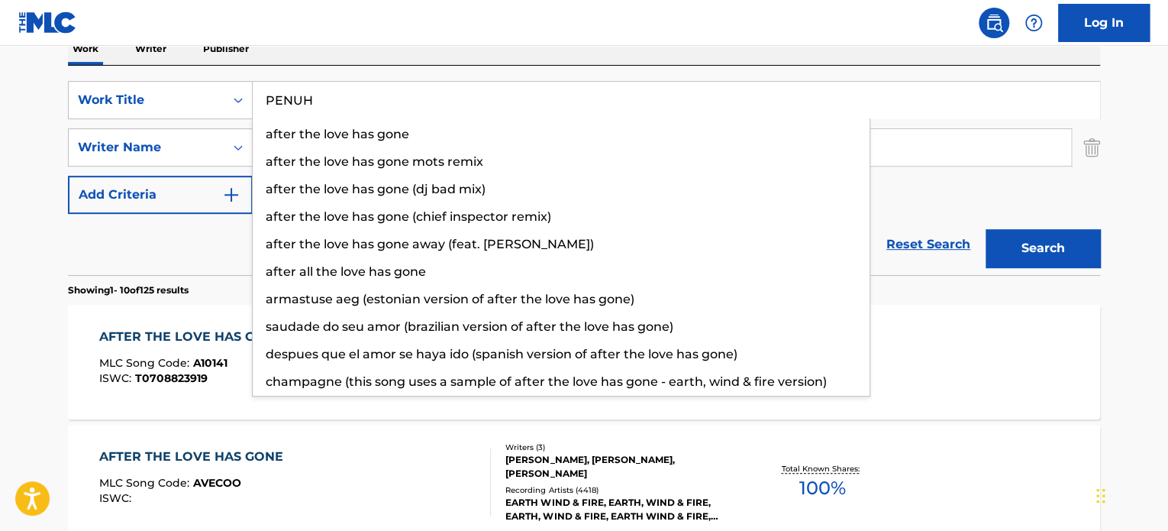
click at [297, 438] on div "AFTER THE LOVE HAS GONE MLC Song Code : AVECOO ISWC : Writers ( 3 ) [PERSON_NAM…" at bounding box center [584, 482] width 1032 height 115
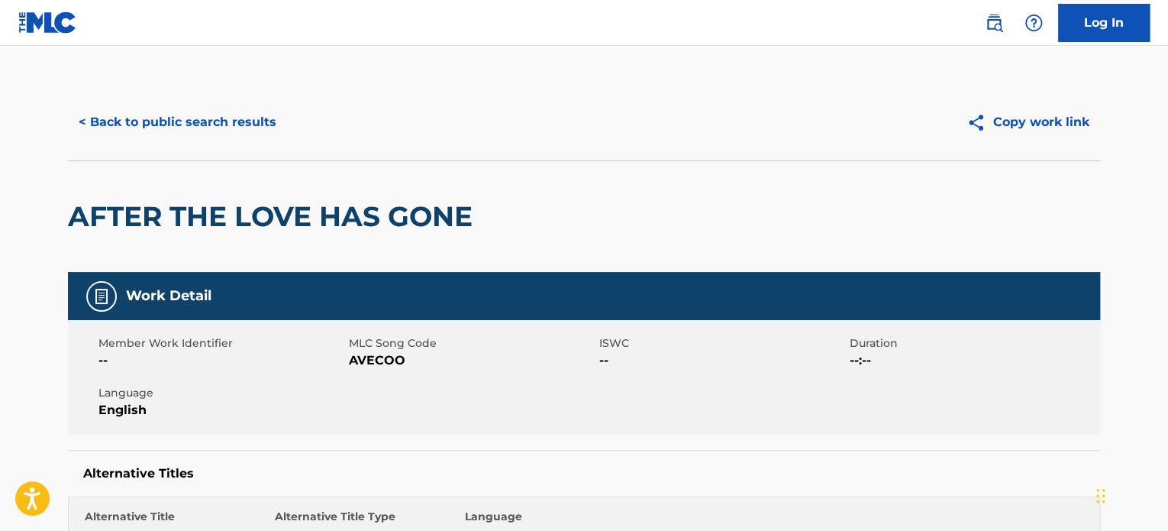
click at [141, 132] on button "< Back to public search results" at bounding box center [177, 122] width 219 height 38
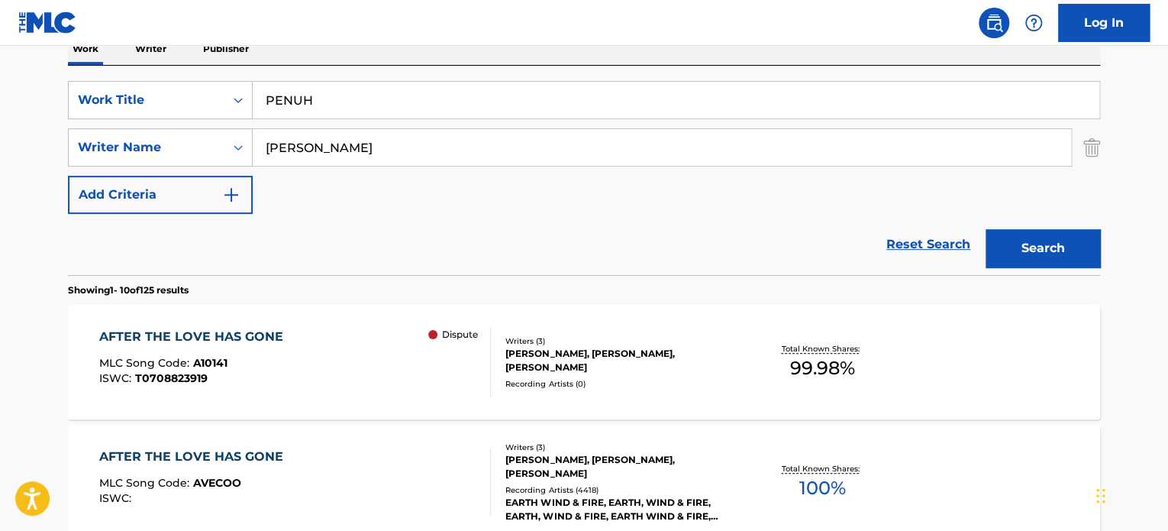
drag, startPoint x: 383, startPoint y: 142, endPoint x: 140, endPoint y: 170, distance: 244.5
paste input "[PERSON_NAME]"
click at [1039, 244] on button "Search" at bounding box center [1043, 248] width 115 height 38
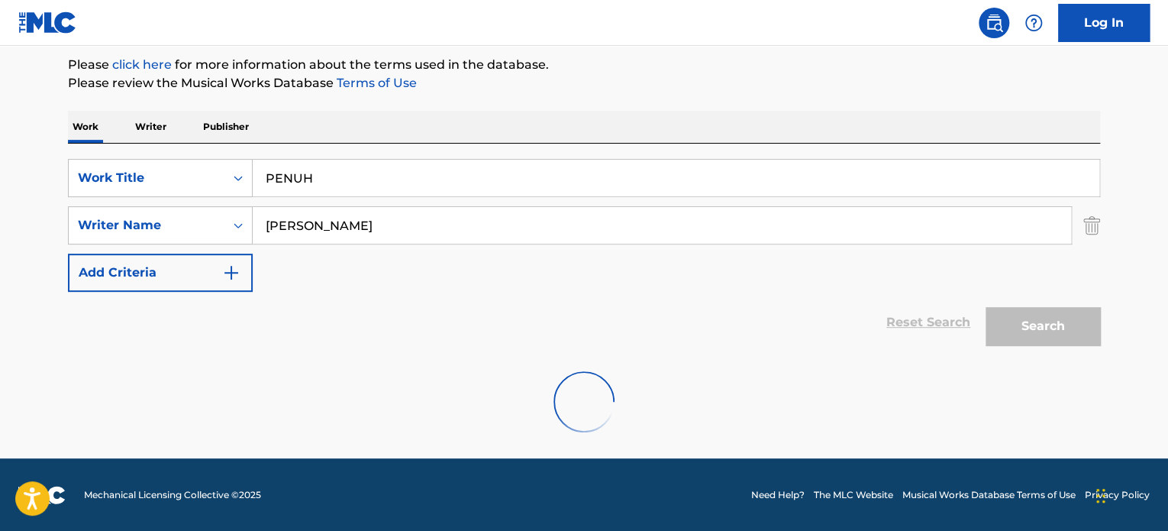
scroll to position [131, 0]
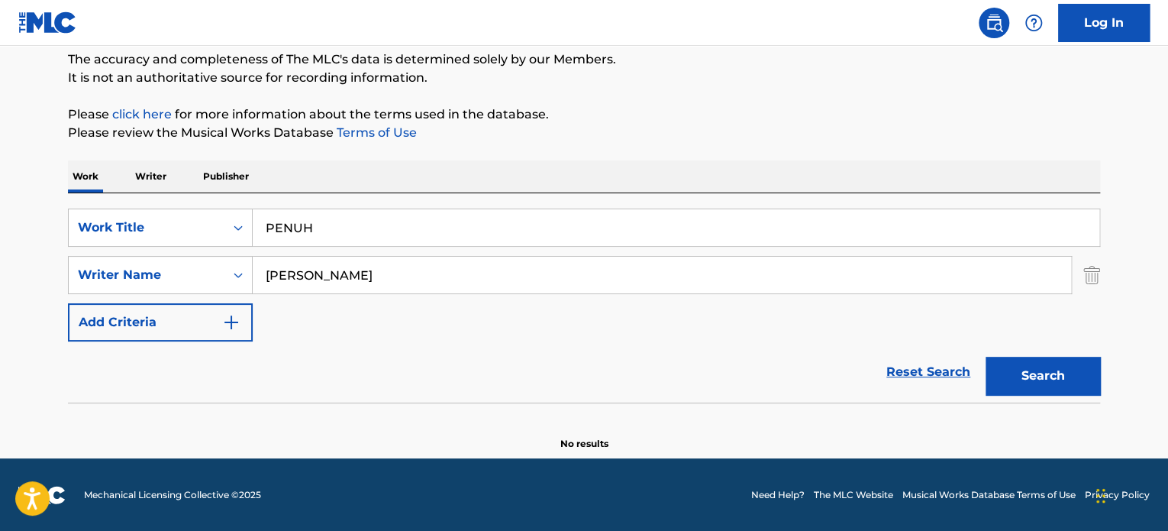
click at [141, 203] on div "SearchWithCriteria1f322eaa-ddc1-4c46-8885-dc6e0b677982 Work Title PENUH SearchW…" at bounding box center [584, 297] width 1032 height 209
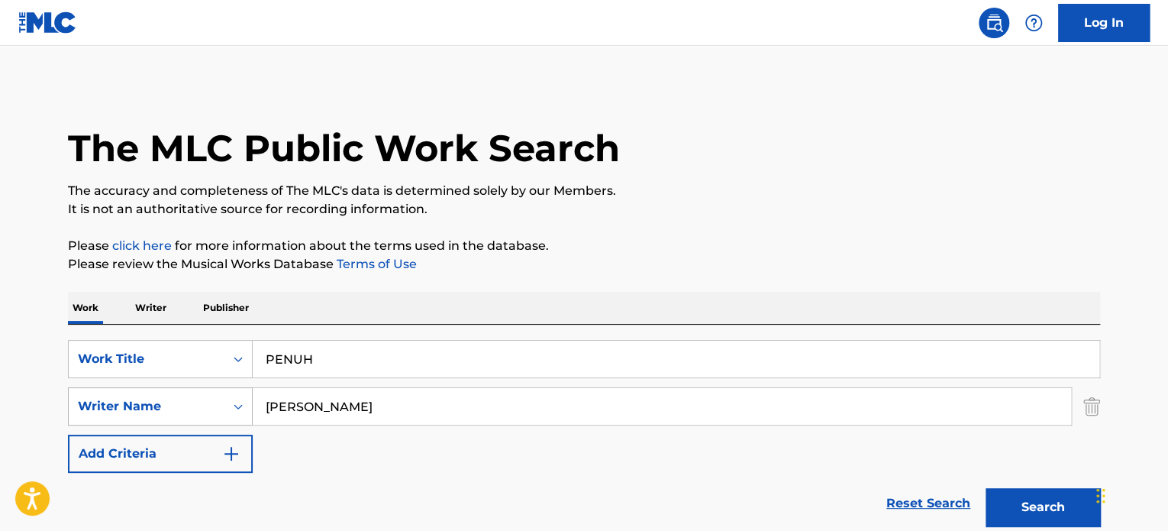
drag, startPoint x: 499, startPoint y: 415, endPoint x: 87, endPoint y: 389, distance: 412.5
click at [140, 402] on div "SearchWithCriteria2ed36f5f-539a-477e-b011-5b2ed7251d82 Writer Name [PERSON_NAME]" at bounding box center [584, 406] width 1032 height 38
paste input "[PERSON_NAME]"
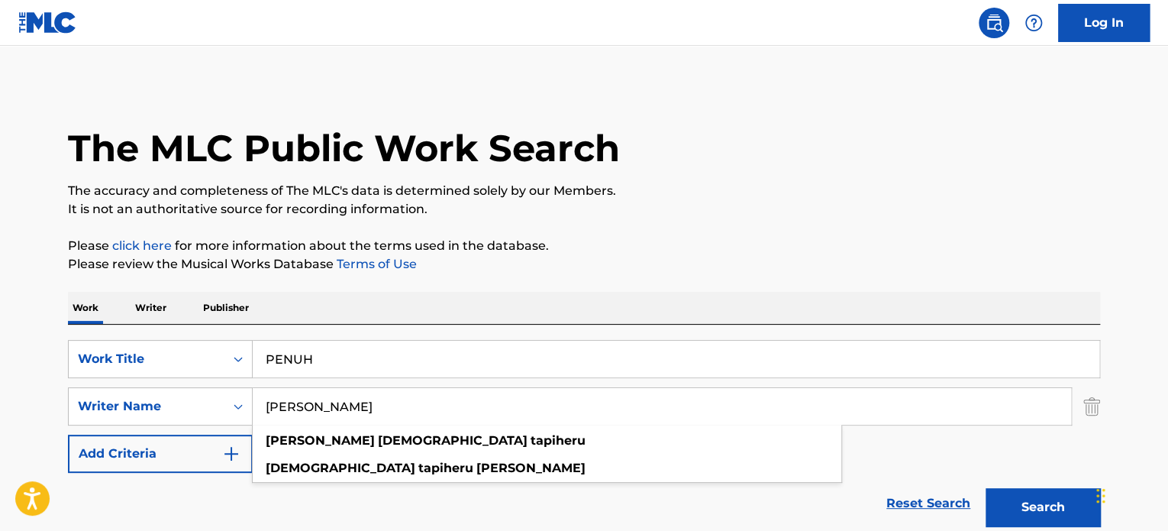
type input "[PERSON_NAME]"
click at [1011, 508] on button "Search" at bounding box center [1043, 507] width 115 height 38
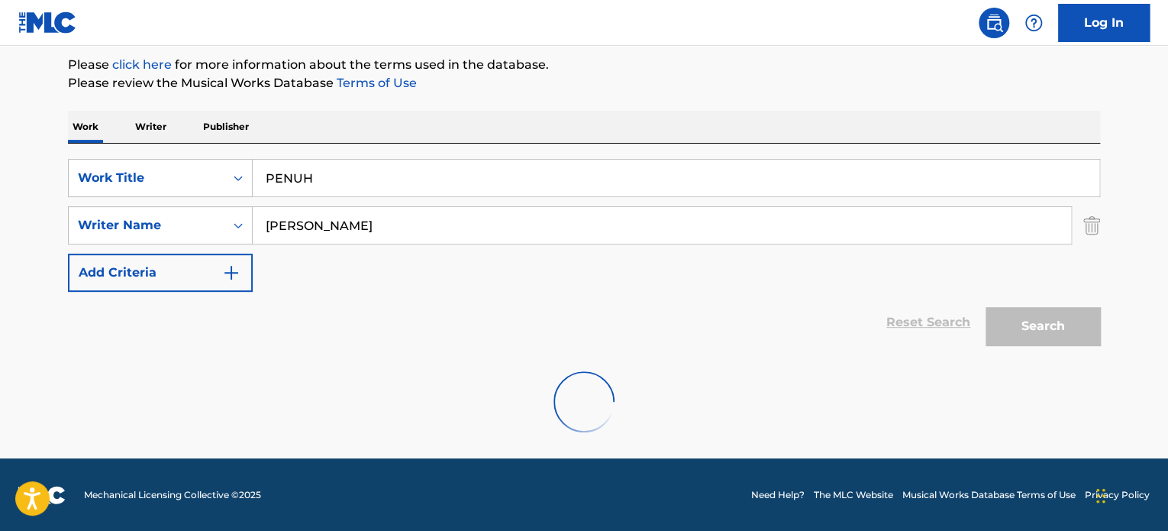
scroll to position [131, 0]
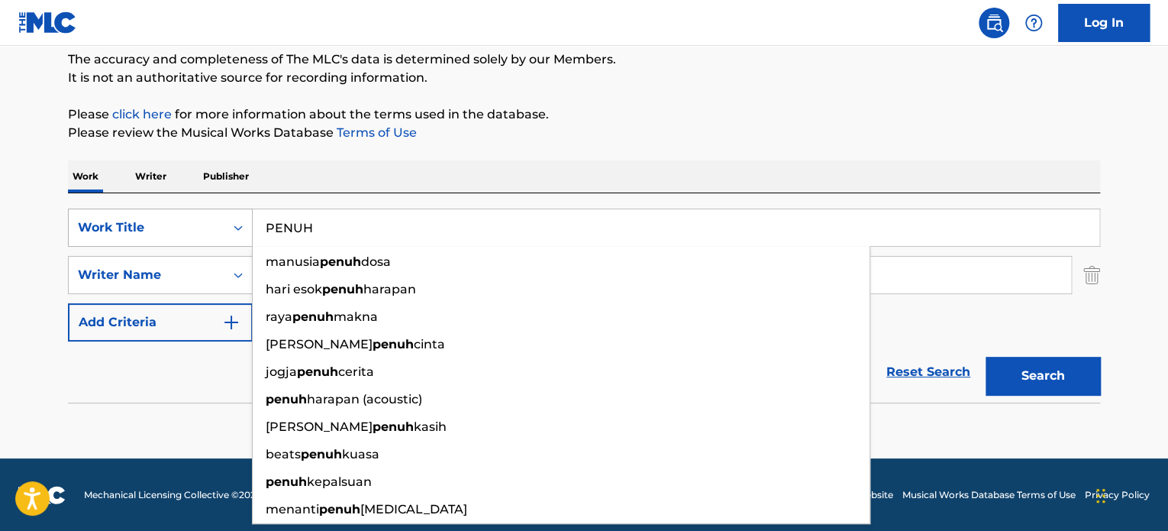
drag, startPoint x: 338, startPoint y: 222, endPoint x: 170, endPoint y: 224, distance: 168.0
click at [198, 225] on div "SearchWithCriteria1f322eaa-ddc1-4c46-8885-dc6e0b677982 Work Title PENUH manusia…" at bounding box center [584, 227] width 1032 height 38
paste input "SEE SEE RIDER"
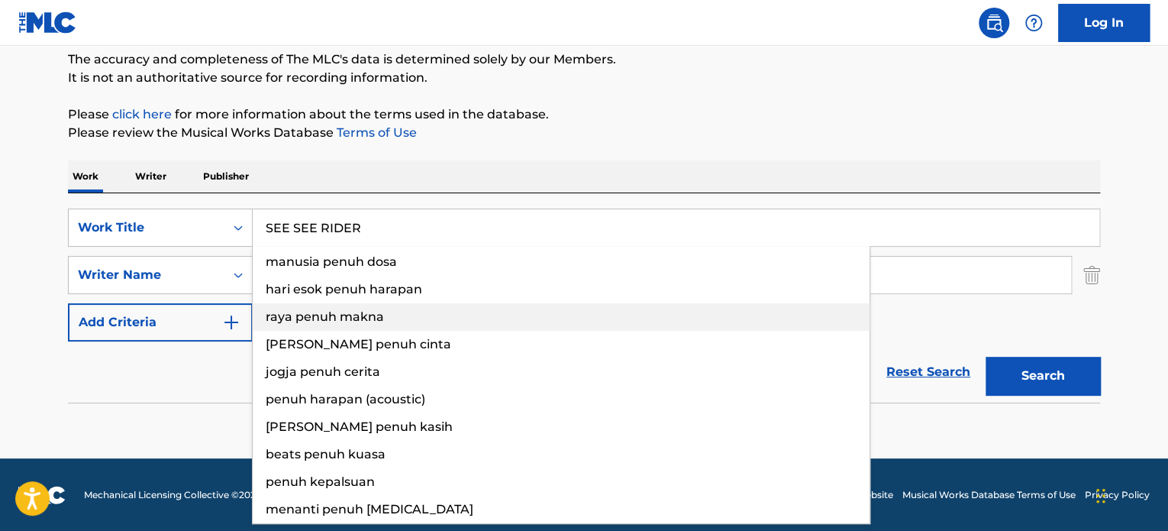
type input "SEE SEE RIDER"
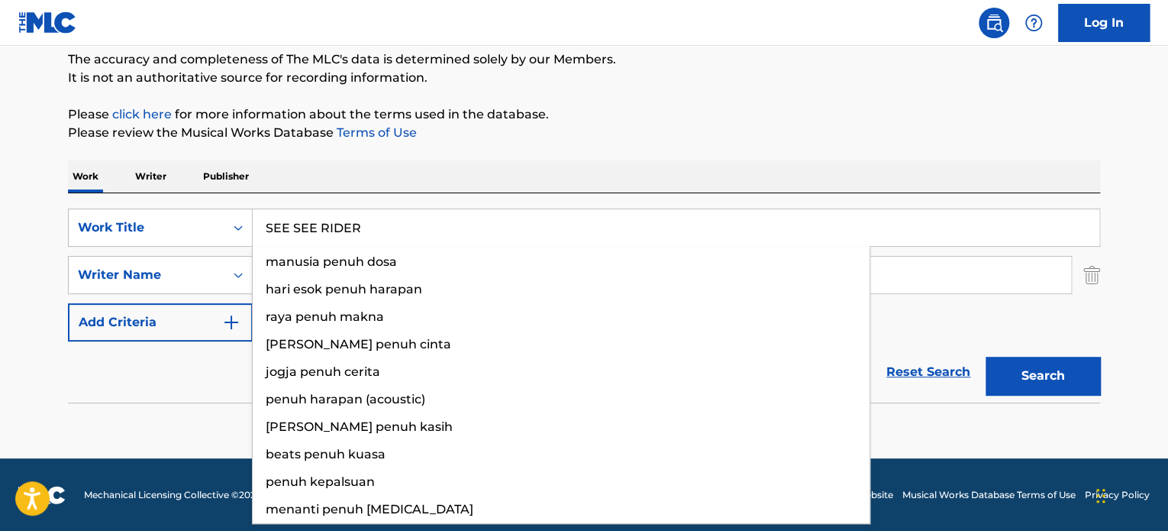
drag, startPoint x: 120, startPoint y: 372, endPoint x: 346, endPoint y: 329, distance: 230.0
click at [121, 373] on div "Reset Search Search" at bounding box center [584, 371] width 1032 height 61
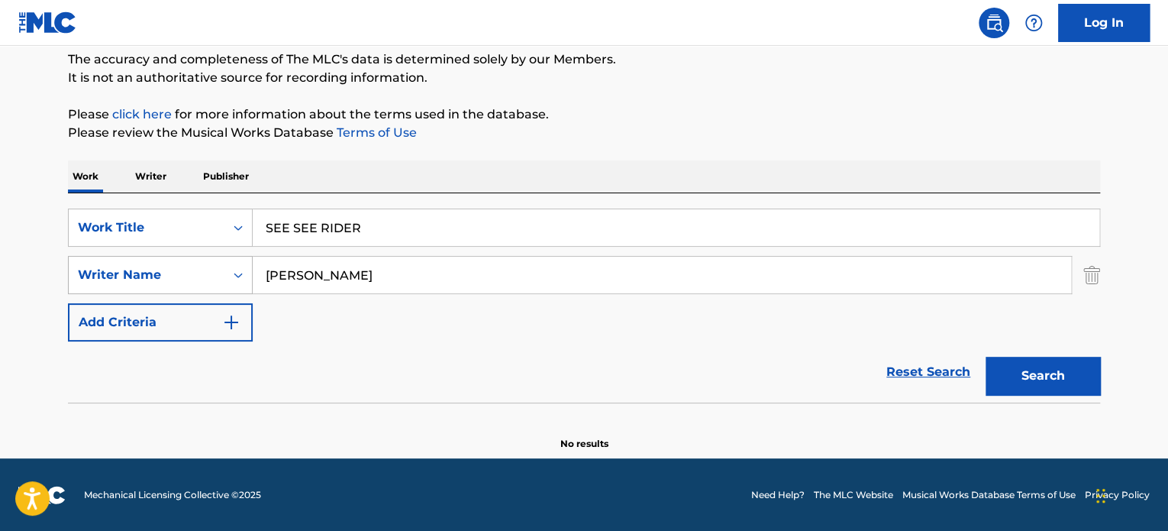
drag, startPoint x: 527, startPoint y: 276, endPoint x: 160, endPoint y: 255, distance: 367.1
click at [172, 257] on div "SearchWithCriteria2ed36f5f-539a-477e-b011-5b2ed7251d82 Writer Name [PERSON_NAME]" at bounding box center [584, 275] width 1032 height 38
paste input "[PERSON_NAME]"
click at [1061, 390] on button "Search" at bounding box center [1043, 376] width 115 height 38
drag, startPoint x: 293, startPoint y: 263, endPoint x: 253, endPoint y: 260, distance: 40.5
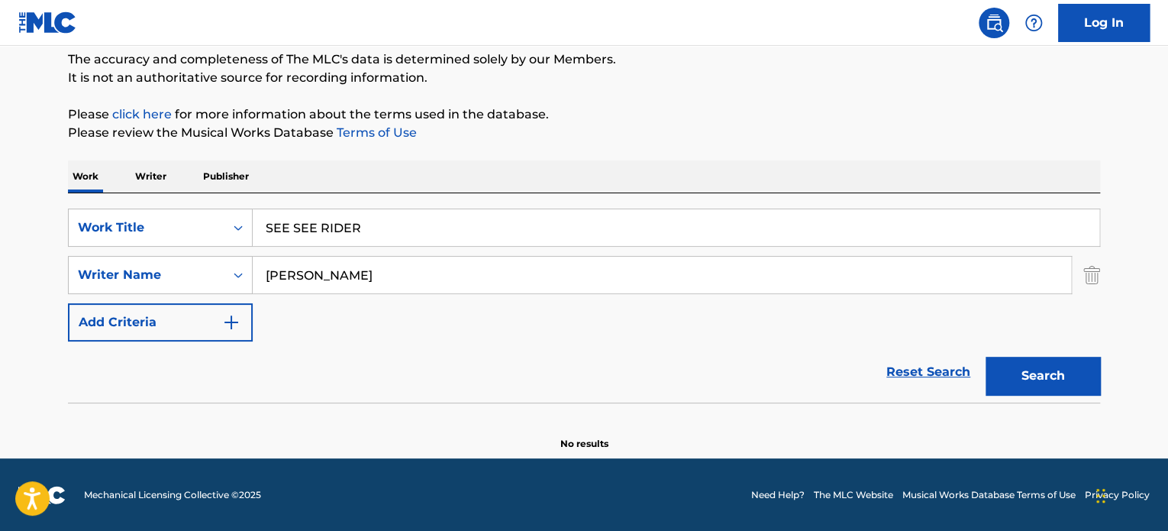
click at [279, 263] on input "[PERSON_NAME]" at bounding box center [662, 275] width 819 height 37
click at [395, 281] on input "[PERSON_NAME]" at bounding box center [662, 275] width 819 height 37
click at [395, 280] on input "[PERSON_NAME]" at bounding box center [662, 275] width 819 height 37
paste input "[PERSON_NAME]"
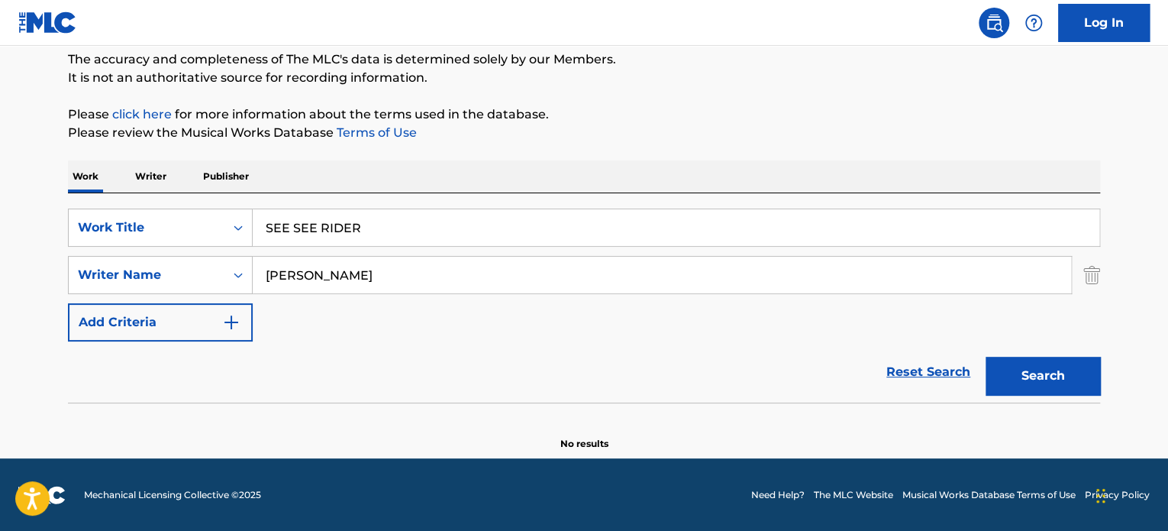
type input "[PERSON_NAME]"
click at [1052, 363] on button "Search" at bounding box center [1043, 376] width 115 height 38
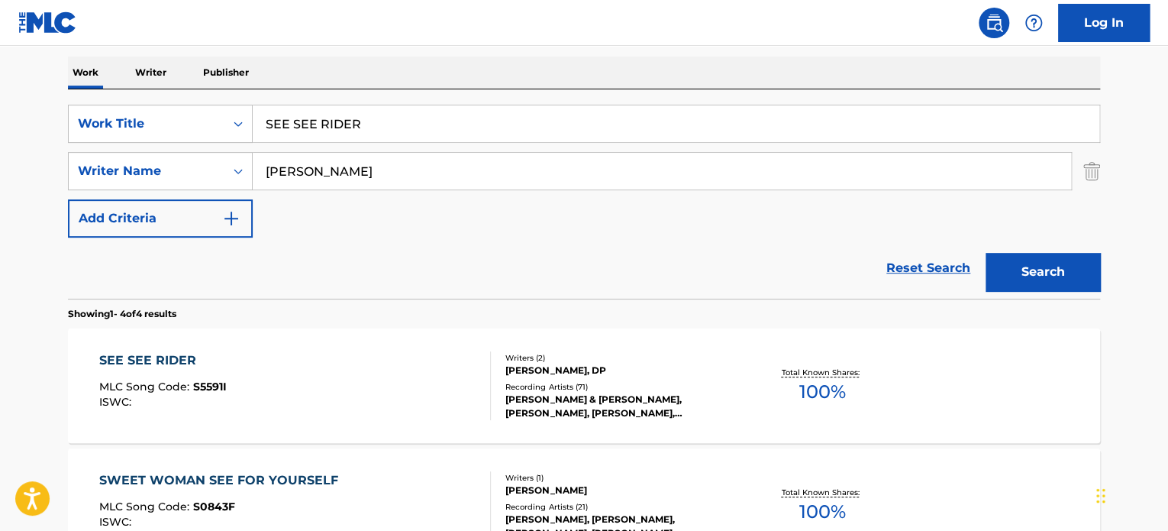
scroll to position [259, 0]
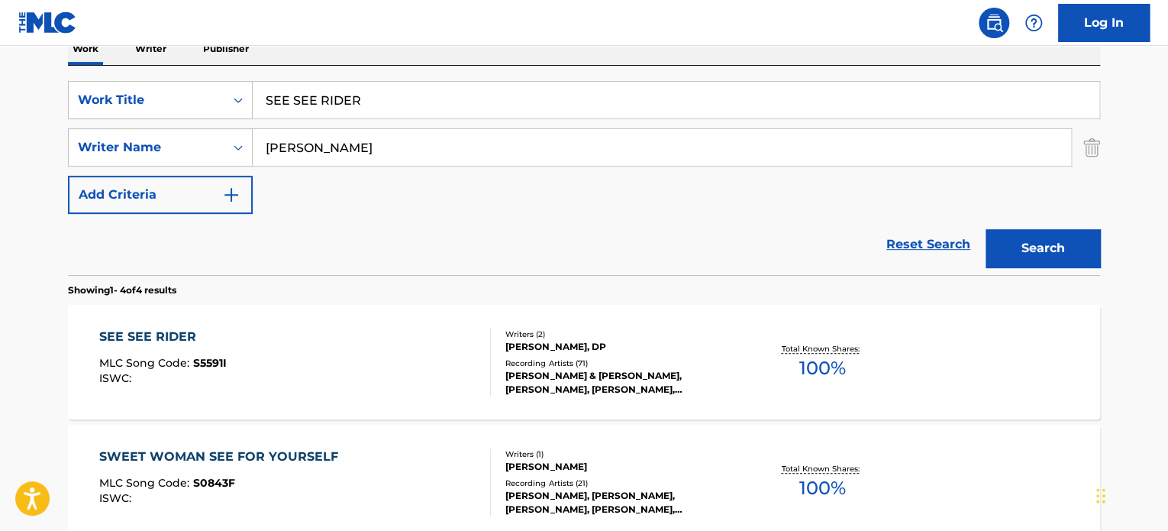
click at [513, 375] on div "[PERSON_NAME] & [PERSON_NAME], [PERSON_NAME], [PERSON_NAME], [PERSON_NAME], [PE…" at bounding box center [621, 382] width 231 height 27
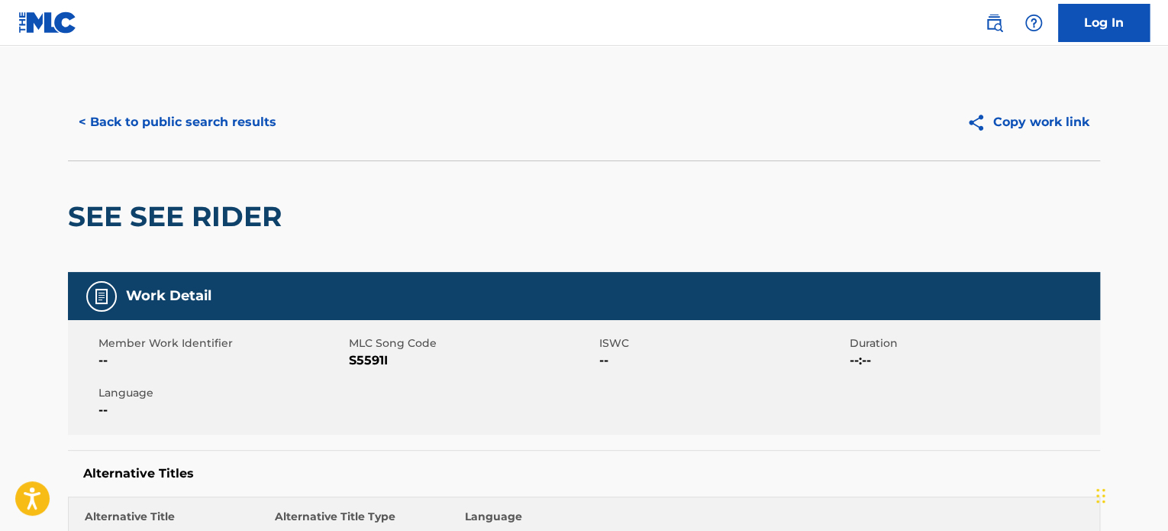
click at [242, 137] on button "< Back to public search results" at bounding box center [177, 122] width 219 height 38
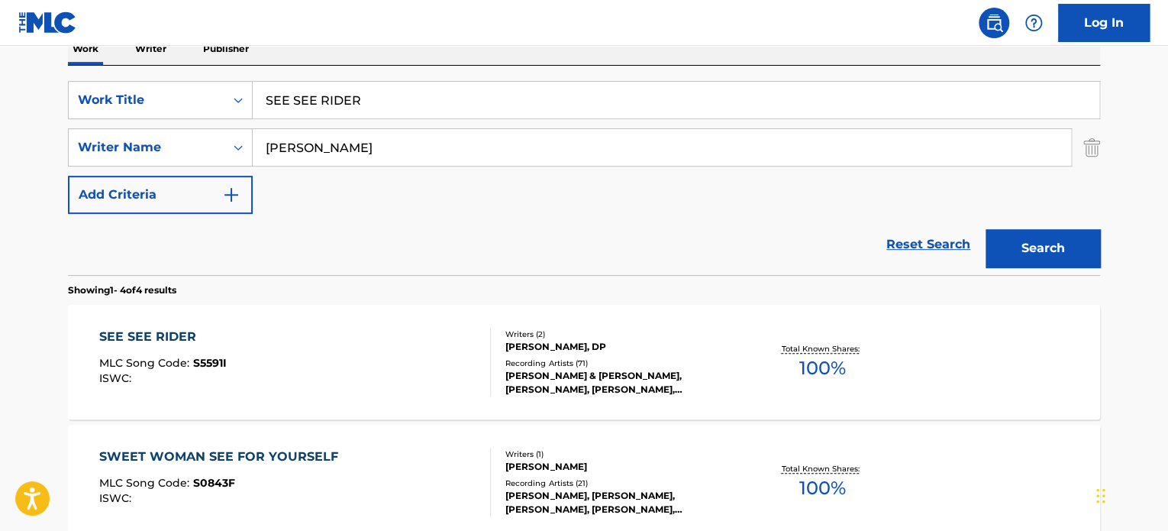
drag, startPoint x: 131, startPoint y: 118, endPoint x: 40, endPoint y: 115, distance: 91.0
click at [68, 118] on div "SearchWithCriteria1f322eaa-ddc1-4c46-8885-dc6e0b677982 Work Title SEE SEE RIDER…" at bounding box center [584, 147] width 1032 height 133
paste input "[PERSON_NAME]"
drag, startPoint x: 1067, startPoint y: 250, endPoint x: 1011, endPoint y: 266, distance: 58.0
click at [1068, 250] on button "Search" at bounding box center [1043, 248] width 115 height 38
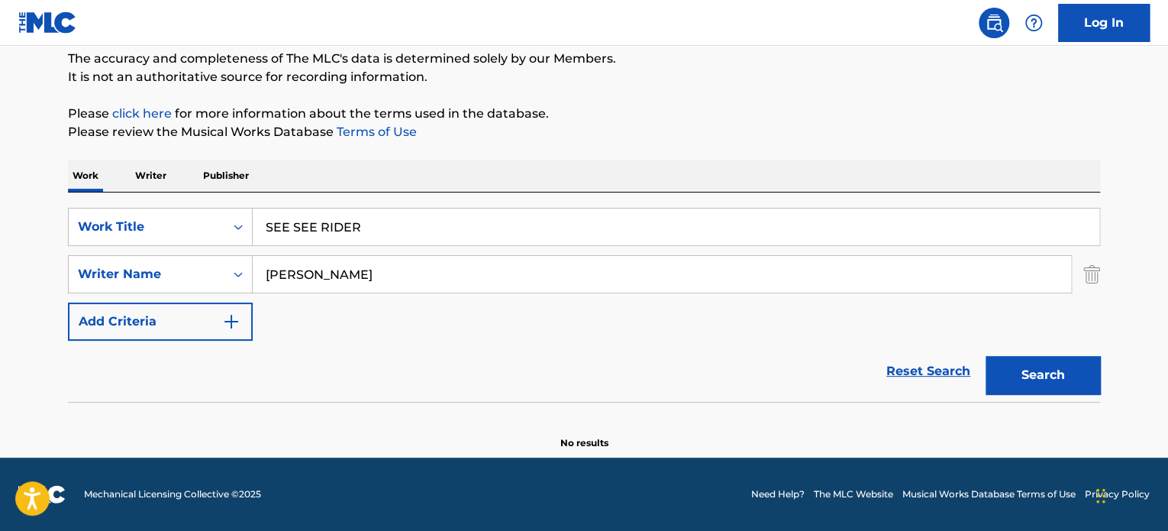
scroll to position [131, 0]
drag, startPoint x: 412, startPoint y: 272, endPoint x: 130, endPoint y: 267, distance: 282.6
click at [147, 267] on div "SearchWithCriteria2ed36f5f-539a-477e-b011-5b2ed7251d82 Writer Name [PERSON_NAME]" at bounding box center [584, 275] width 1032 height 38
paste input "[PERSON_NAME]"
type input "[PERSON_NAME]"
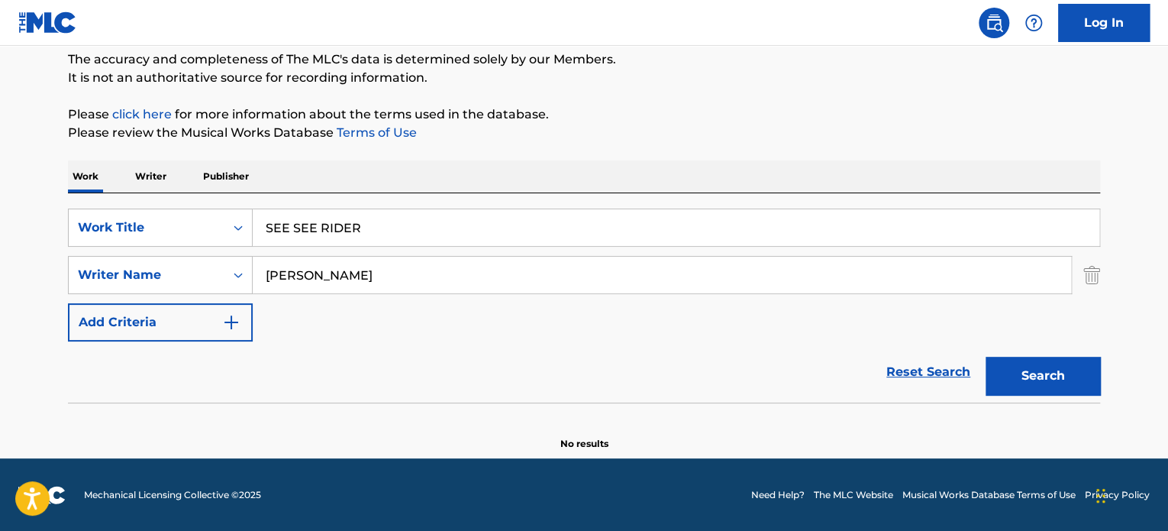
click at [1032, 384] on button "Search" at bounding box center [1043, 376] width 115 height 38
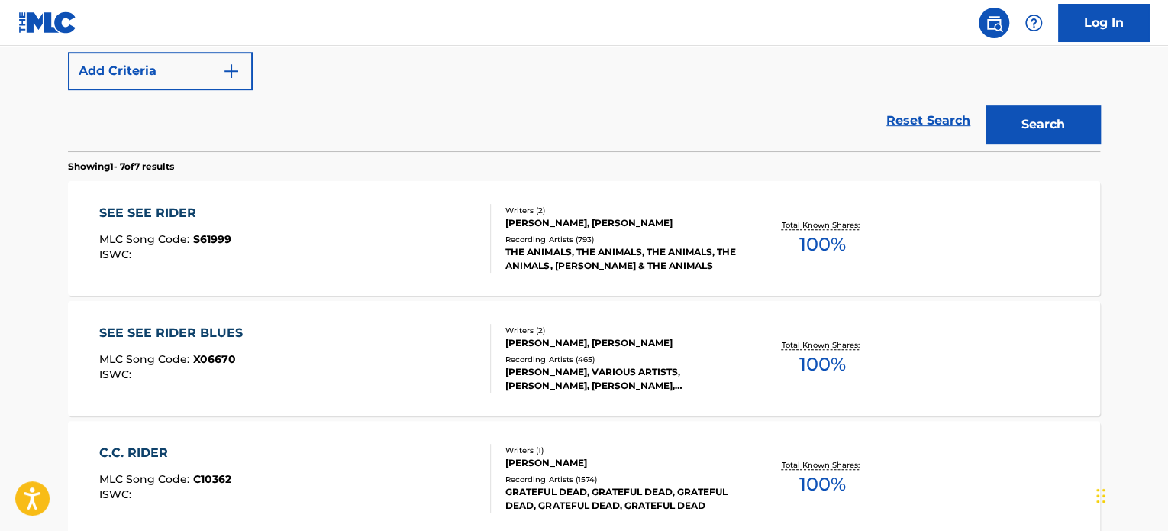
scroll to position [386, 0]
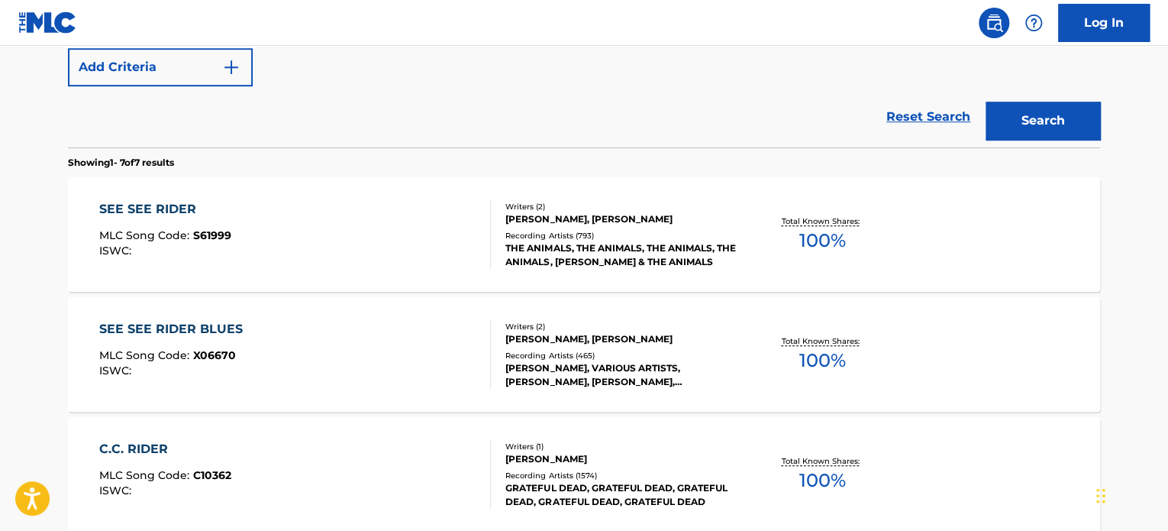
click at [542, 254] on div "THE ANIMALS, THE ANIMALS, THE ANIMALS, THE ANIMALS, [PERSON_NAME] & THE ANIMALS" at bounding box center [621, 254] width 231 height 27
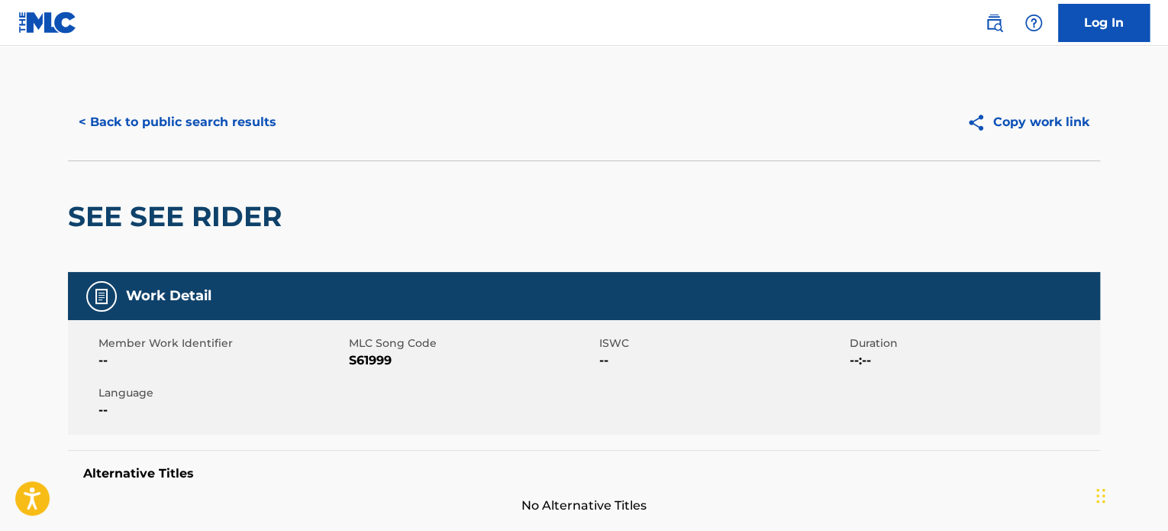
click at [174, 95] on div "< Back to public search results Copy work link" at bounding box center [584, 122] width 1032 height 76
click at [179, 134] on button "< Back to public search results" at bounding box center [177, 122] width 219 height 38
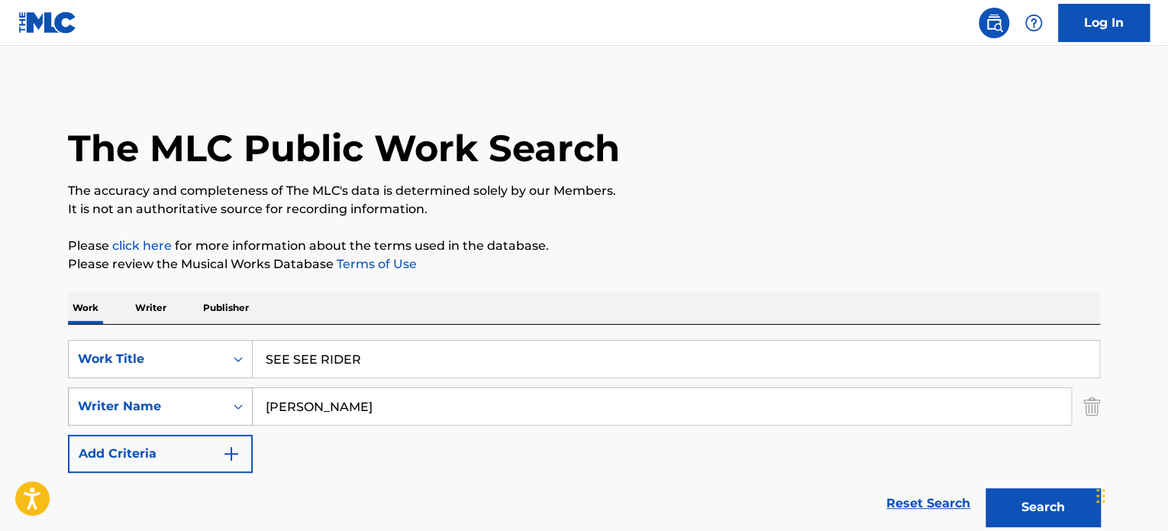
drag, startPoint x: 377, startPoint y: 395, endPoint x: 162, endPoint y: 407, distance: 215.7
click at [172, 409] on div "SearchWithCriteria2ed36f5f-539a-477e-b011-5b2ed7251d82 Writer Name [PERSON_NAME]" at bounding box center [584, 406] width 1032 height 38
paste input "[PERSON_NAME]"
type input "[PERSON_NAME]"
drag, startPoint x: 383, startPoint y: 344, endPoint x: 127, endPoint y: 321, distance: 257.7
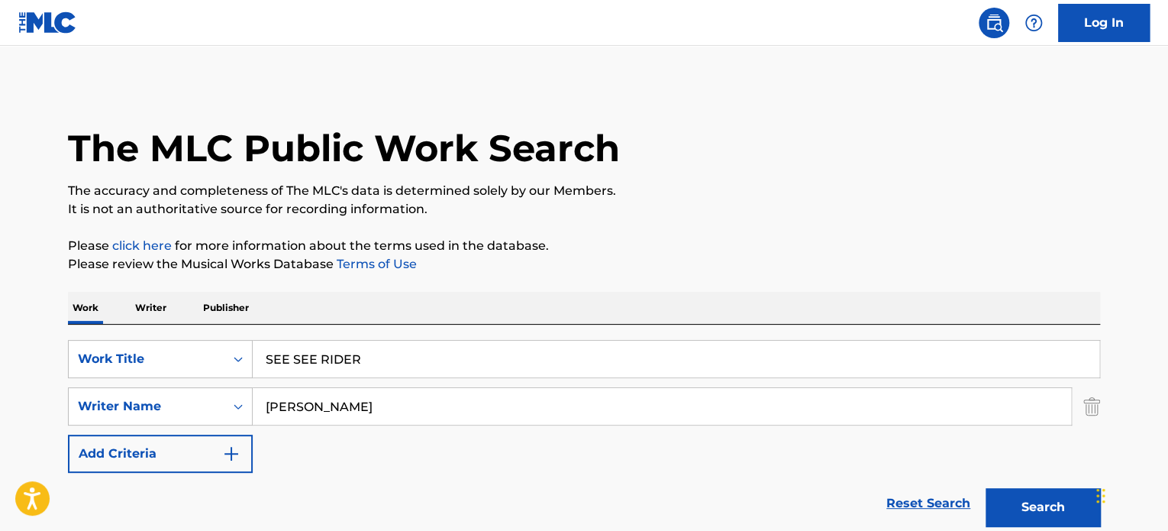
click at [154, 328] on div "SearchWithCriteria1f322eaa-ddc1-4c46-8885-dc6e0b677982 Work Title SEE SEE RIDER…" at bounding box center [584, 429] width 1032 height 209
paste input "BEAUTIFUL LIFE"
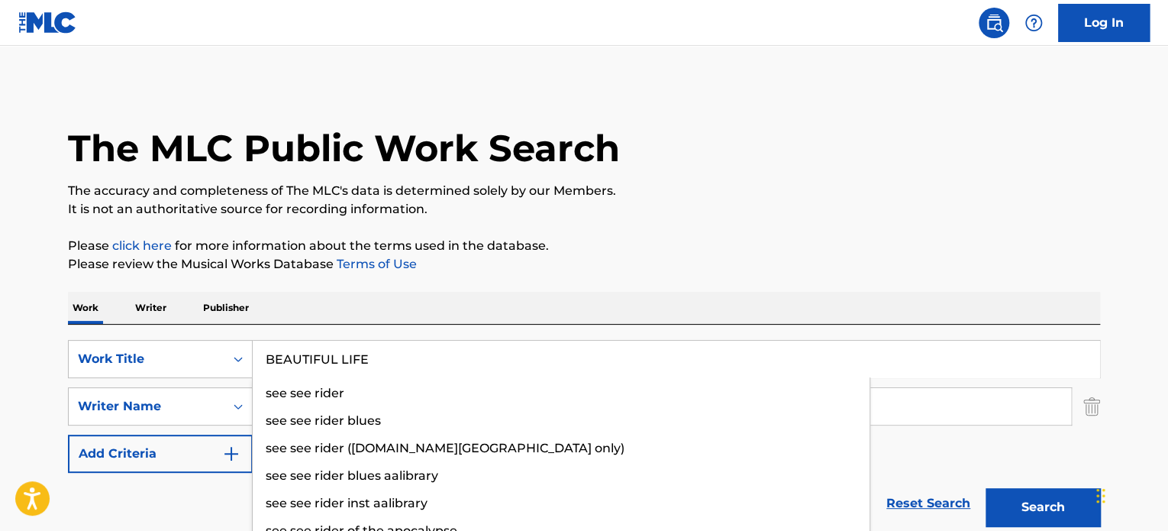
type input "BEAUTIFUL LIFE"
click at [1057, 519] on button "Search" at bounding box center [1043, 507] width 115 height 38
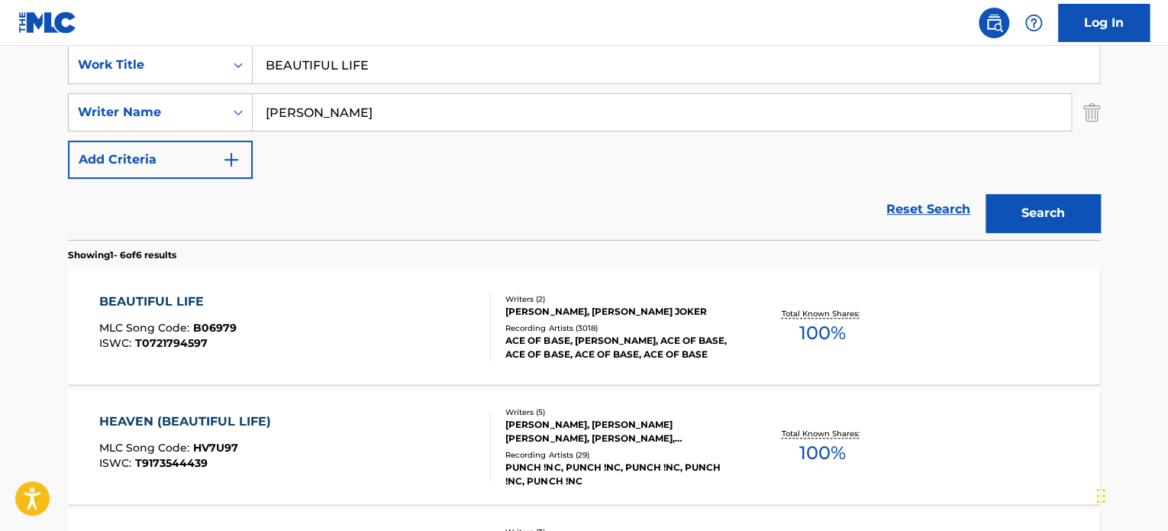
scroll to position [382, 0]
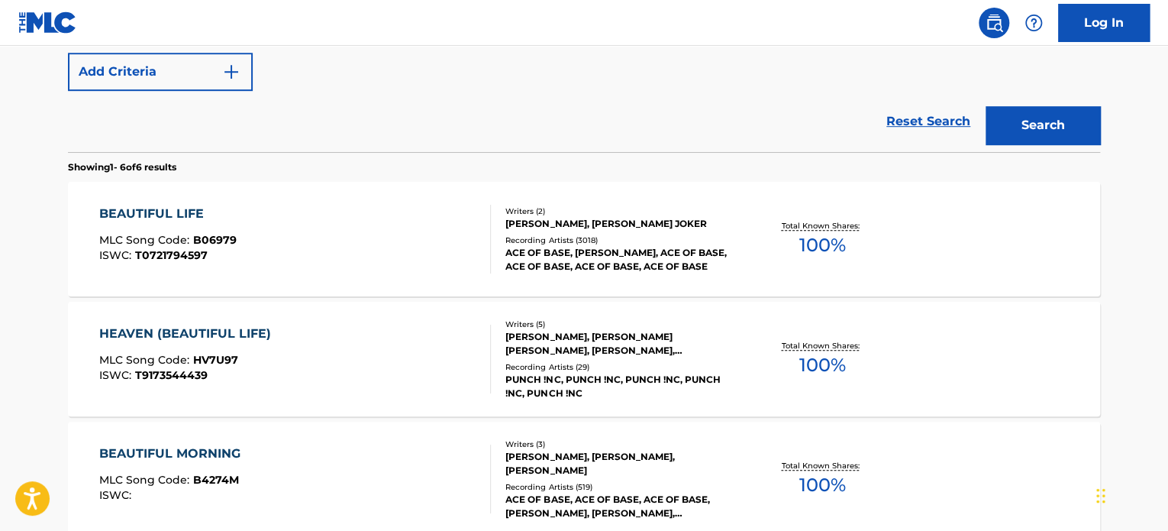
click at [596, 218] on div "[PERSON_NAME], [PERSON_NAME] JOKER" at bounding box center [621, 224] width 231 height 14
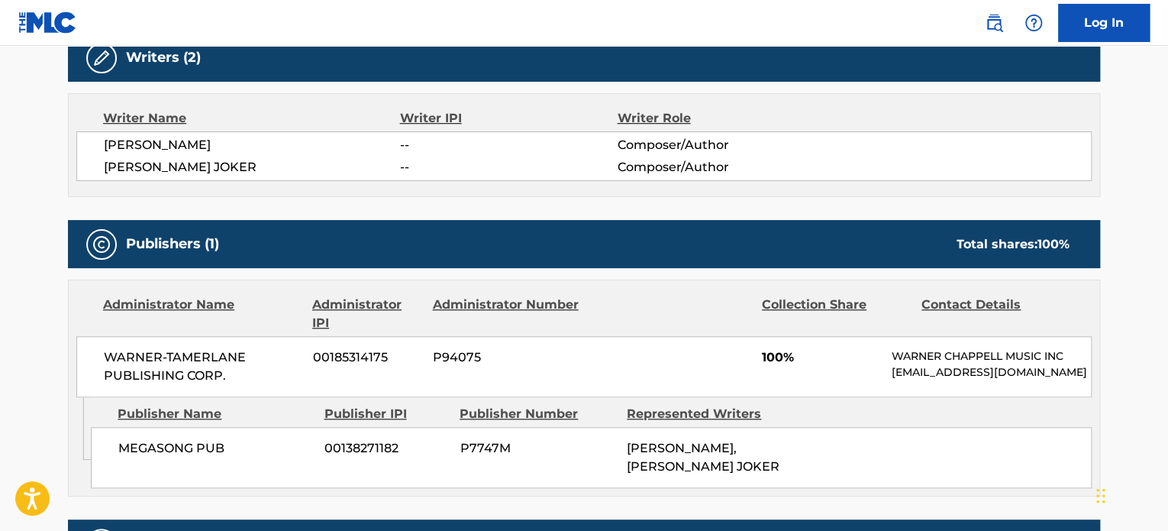
scroll to position [382, 0]
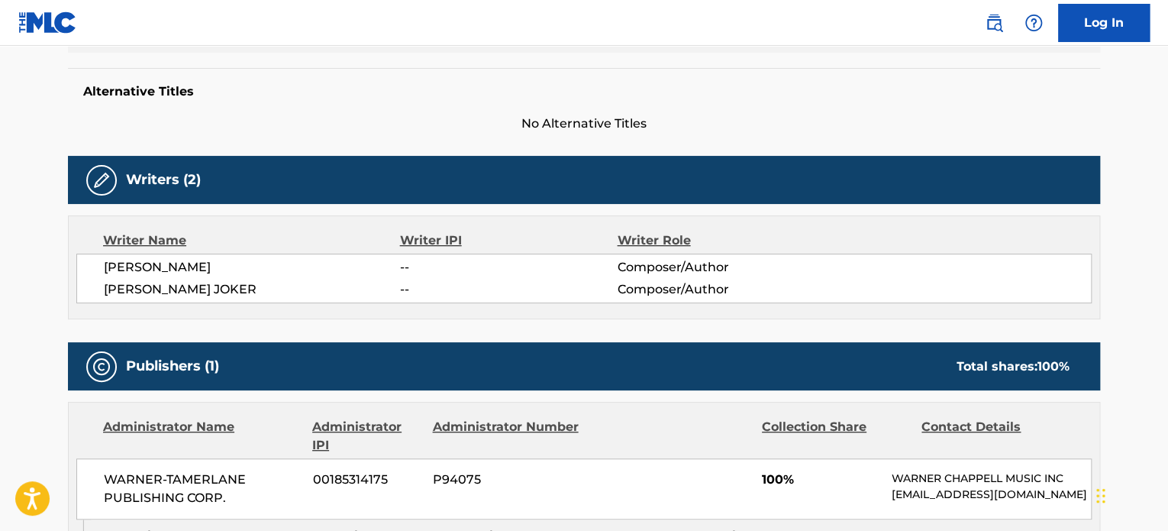
click at [176, 279] on div "[PERSON_NAME] -- Composer/Author [PERSON_NAME] -- Composer/Author" at bounding box center [584, 279] width 1016 height 50
click at [175, 286] on span "[PERSON_NAME] JOKER" at bounding box center [252, 289] width 296 height 18
copy span "[PERSON_NAME]"
click at [149, 265] on span "[PERSON_NAME]" at bounding box center [252, 267] width 296 height 18
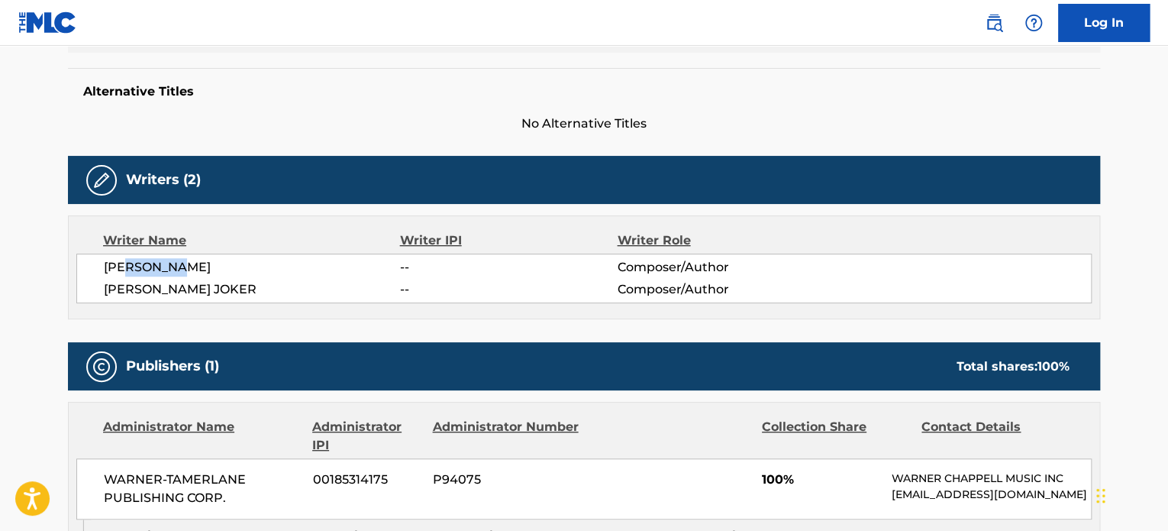
click at [149, 265] on span "[PERSON_NAME]" at bounding box center [252, 267] width 296 height 18
copy span "[PERSON_NAME]"
click at [186, 295] on span "[PERSON_NAME] JOKER" at bounding box center [252, 289] width 296 height 18
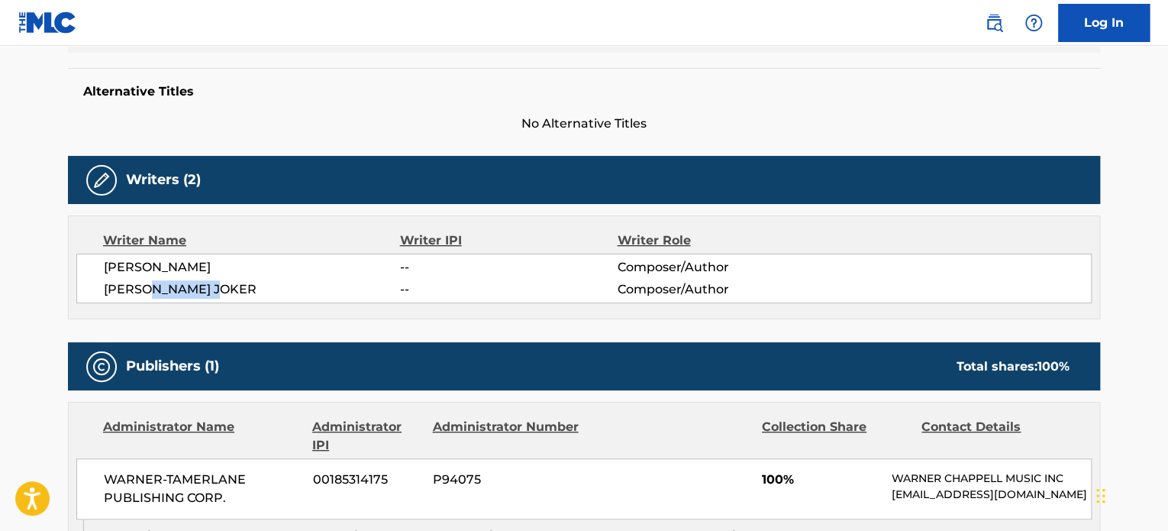
copy span "[PERSON_NAME]"
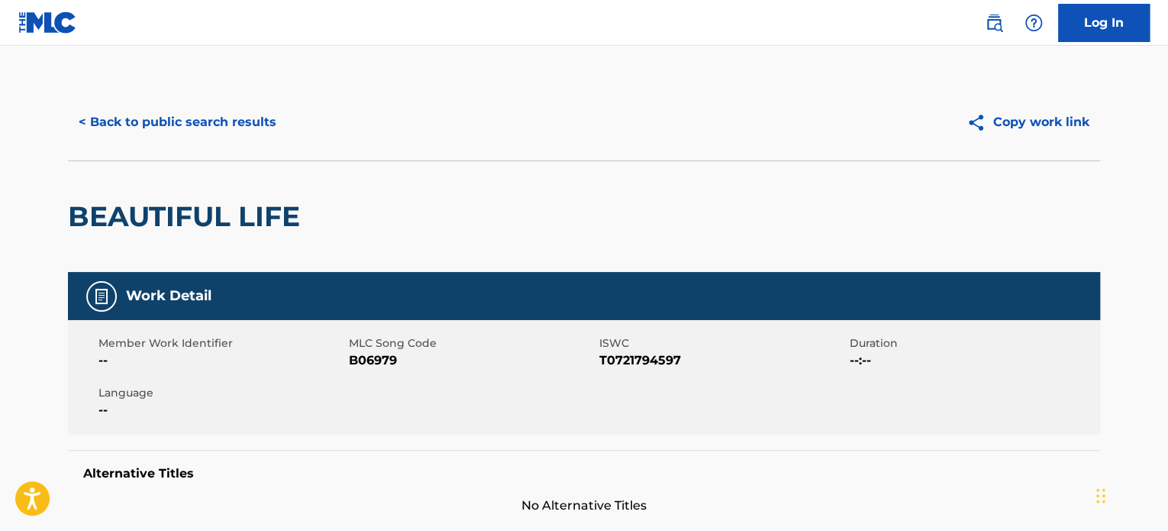
click at [202, 103] on div "< Back to public search results Copy work link" at bounding box center [584, 122] width 1032 height 76
click at [210, 112] on button "< Back to public search results" at bounding box center [177, 122] width 219 height 38
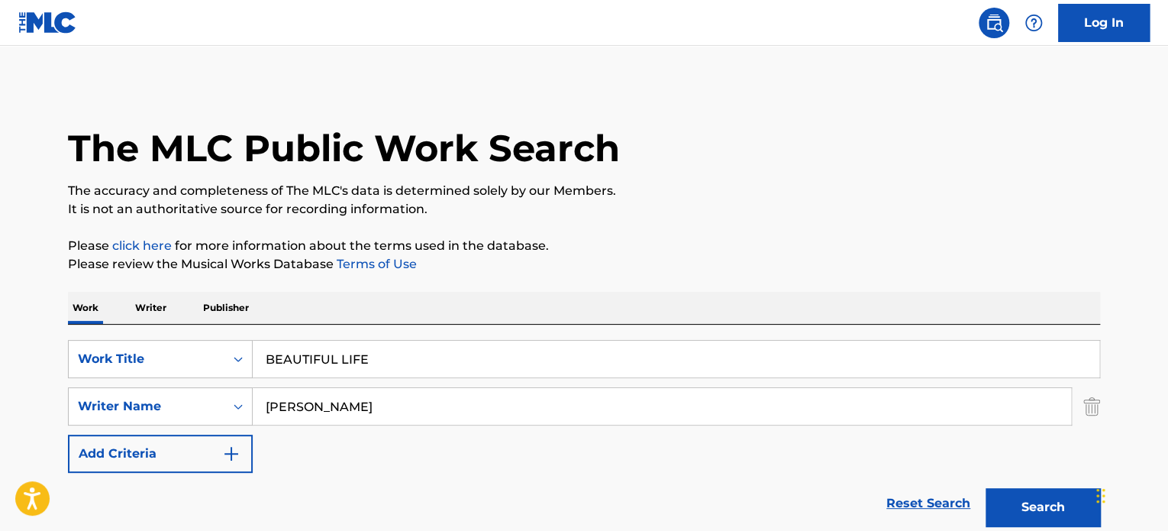
drag, startPoint x: 443, startPoint y: 410, endPoint x: 23, endPoint y: 393, distance: 420.3
paste input "[PERSON_NAME]"
type input "[PERSON_NAME]"
drag, startPoint x: 410, startPoint y: 354, endPoint x: 93, endPoint y: 360, distance: 317.0
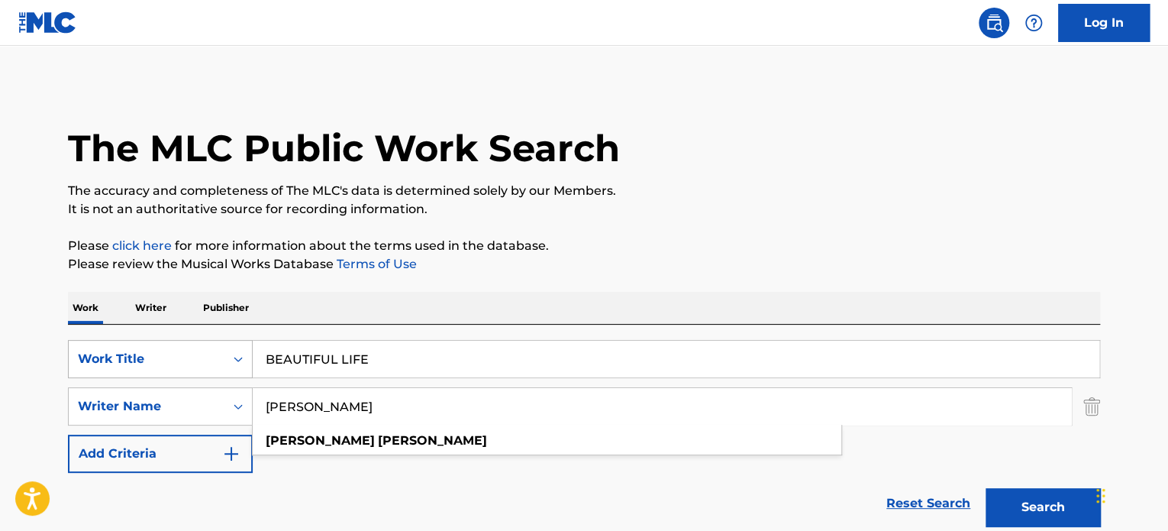
click at [71, 358] on div "SearchWithCriteria1f322eaa-ddc1-4c46-8885-dc6e0b677982 Work Title BEAUTIFUL LIFE" at bounding box center [584, 359] width 1032 height 38
paste input "AIR ON A G STRING"
type input "AIR ON A G STRING"
click at [1058, 491] on button "Search" at bounding box center [1043, 507] width 115 height 38
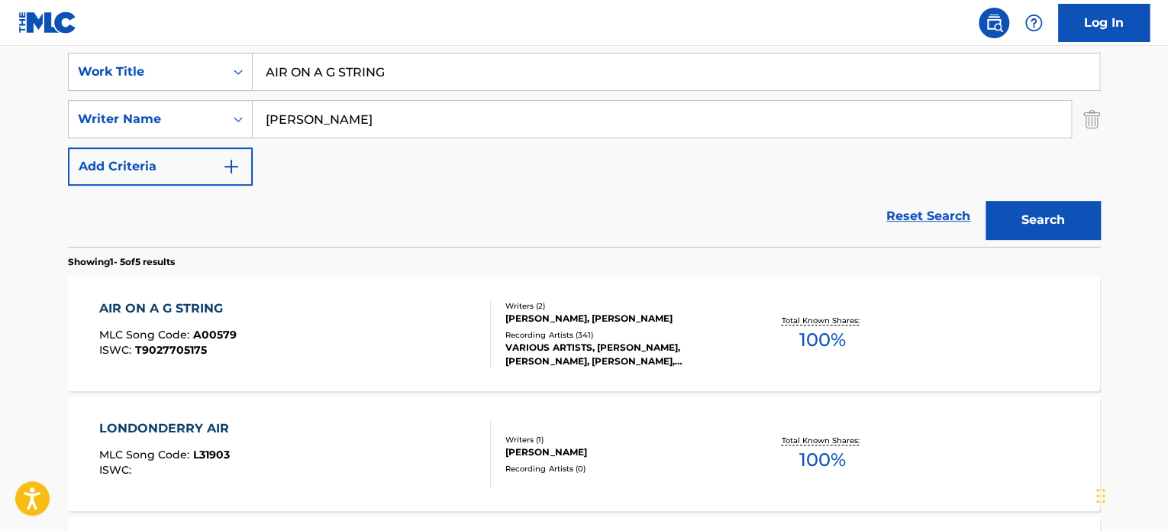
scroll to position [309, 0]
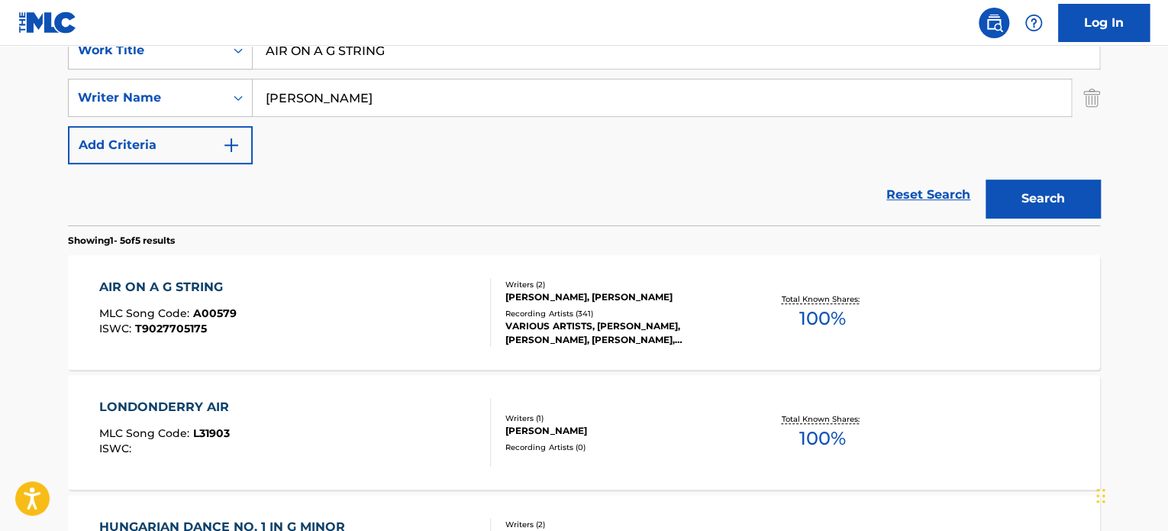
click at [534, 328] on div "VARIOUS ARTISTS, [PERSON_NAME], [PERSON_NAME], [PERSON_NAME], [PERSON_NAME], [P…" at bounding box center [621, 332] width 231 height 27
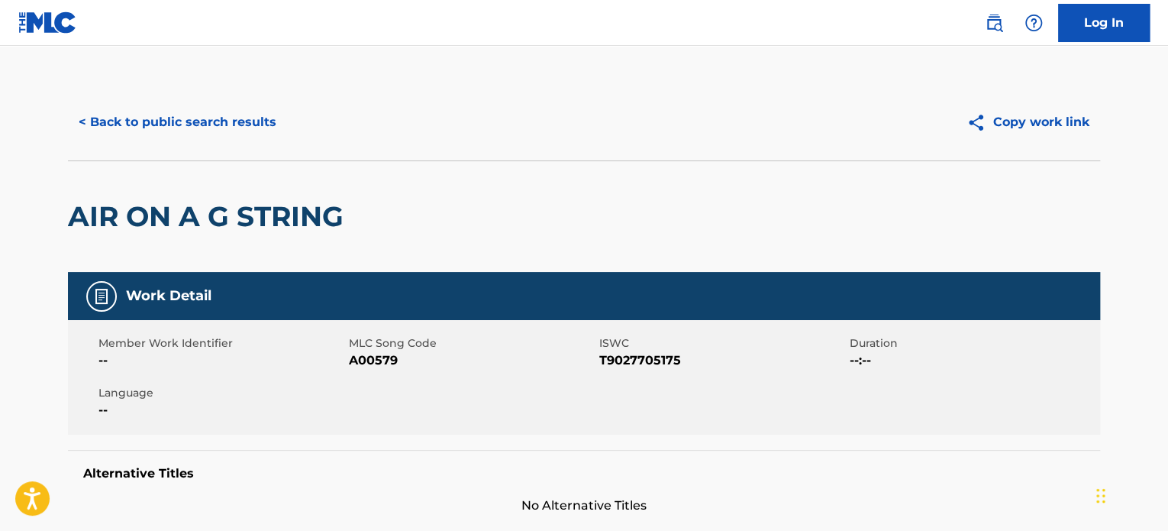
click at [252, 195] on div "AIR ON A G STRING" at bounding box center [209, 216] width 283 height 111
click at [229, 102] on div "< Back to public search results Copy work link" at bounding box center [584, 122] width 1032 height 76
click at [250, 133] on button "< Back to public search results" at bounding box center [177, 122] width 219 height 38
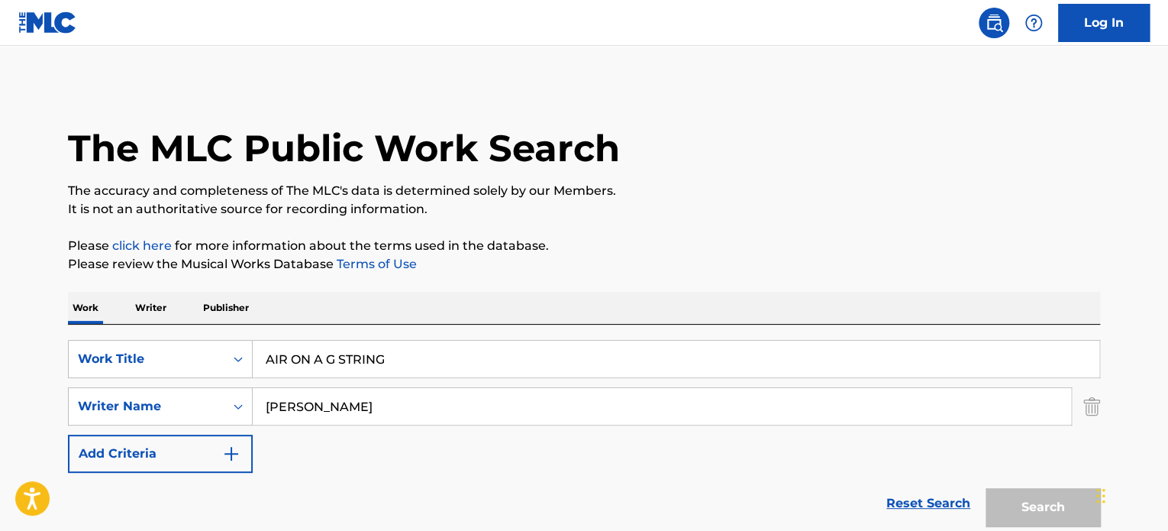
scroll to position [309, 0]
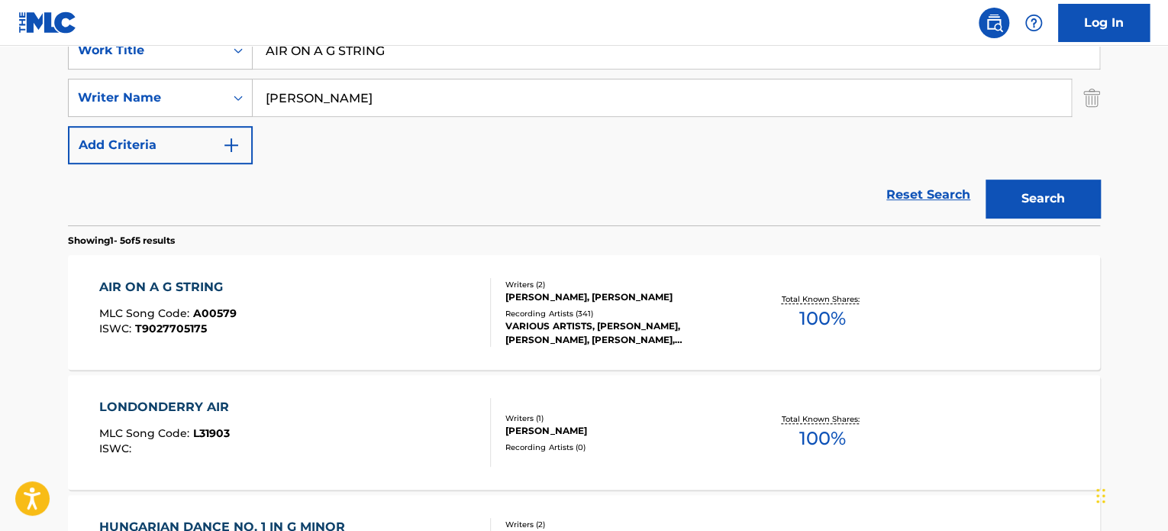
drag, startPoint x: 443, startPoint y: 63, endPoint x: 101, endPoint y: 42, distance: 342.8
click at [101, 42] on div "Log In The MLC Public Work Search The accuracy and completeness of The MLC's da…" at bounding box center [584, 346] width 1168 height 1310
paste input "ir On G-String"
type input "Air On G-String"
drag, startPoint x: 400, startPoint y: 99, endPoint x: 89, endPoint y: 88, distance: 311.8
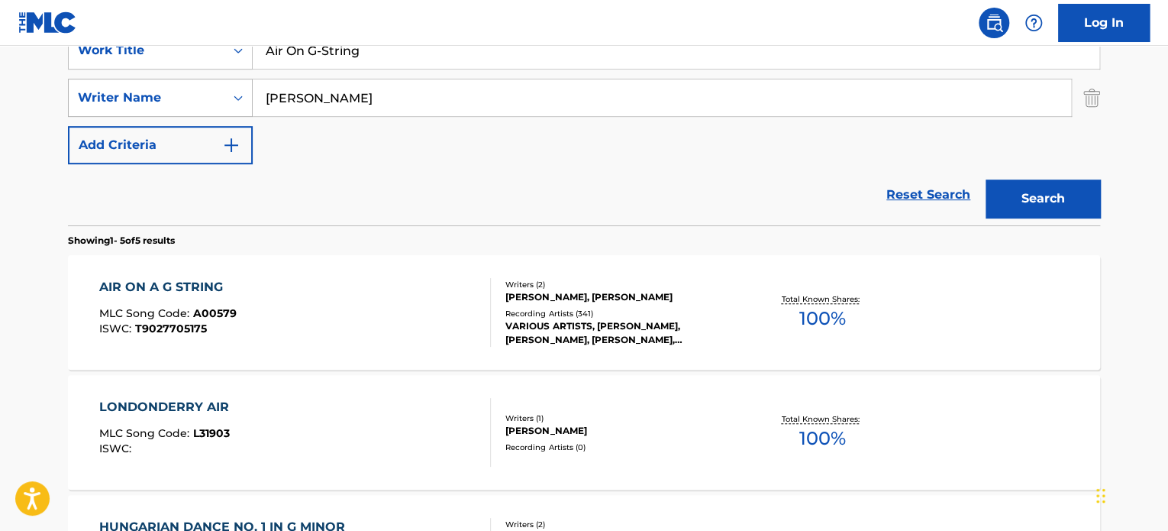
click at [151, 97] on div "SearchWithCriteria2ed36f5f-539a-477e-b011-5b2ed7251d82 Writer Name [PERSON_NAME]" at bounding box center [584, 98] width 1032 height 38
paste input "[PERSON_NAME]"
type input "[PERSON_NAME]"
click at [1002, 203] on button "Search" at bounding box center [1043, 198] width 115 height 38
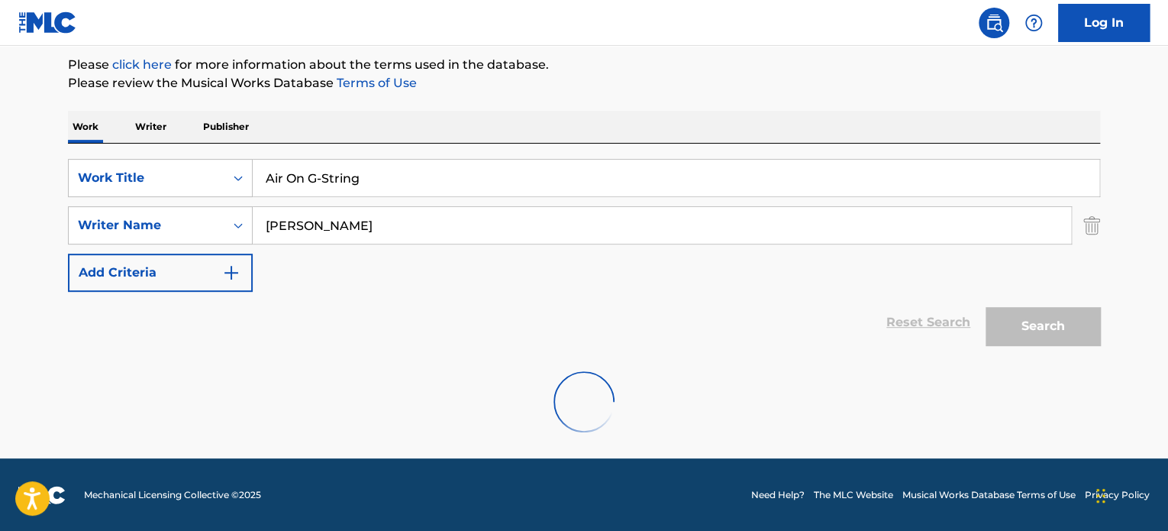
scroll to position [299, 0]
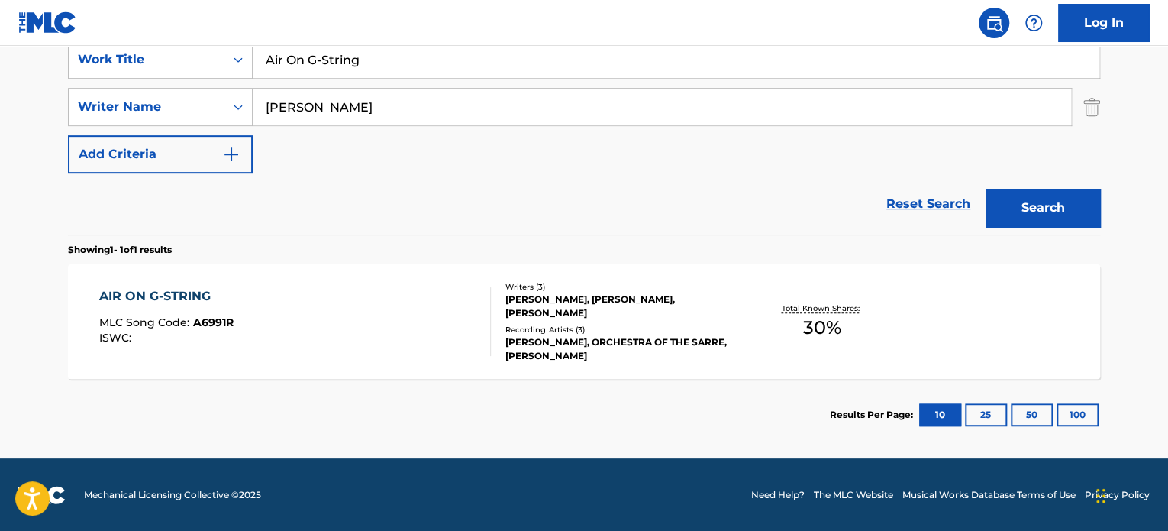
click at [621, 300] on div "[PERSON_NAME], [PERSON_NAME], [PERSON_NAME]" at bounding box center [621, 305] width 231 height 27
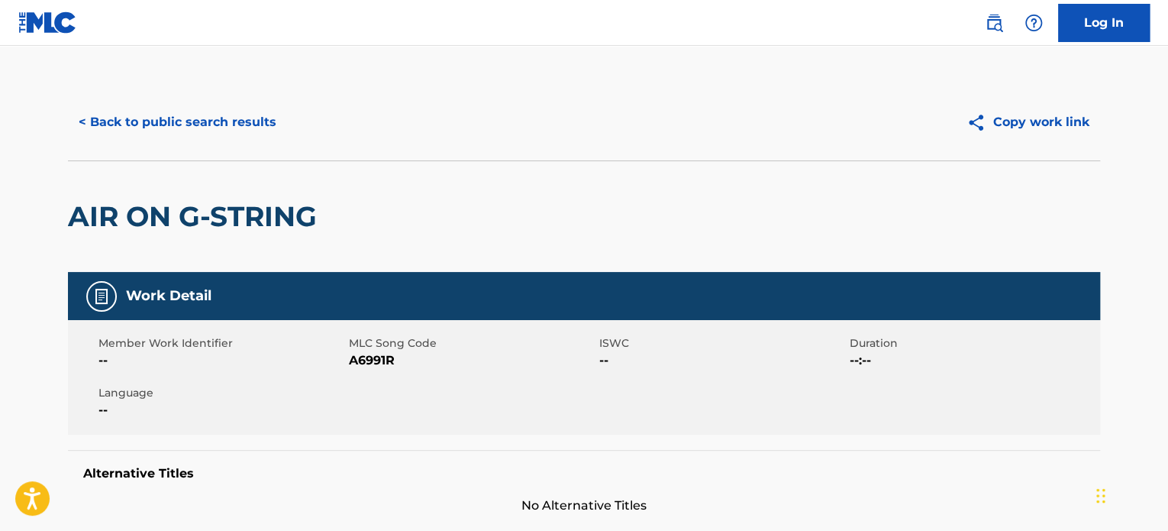
click at [225, 127] on button "< Back to public search results" at bounding box center [177, 122] width 219 height 38
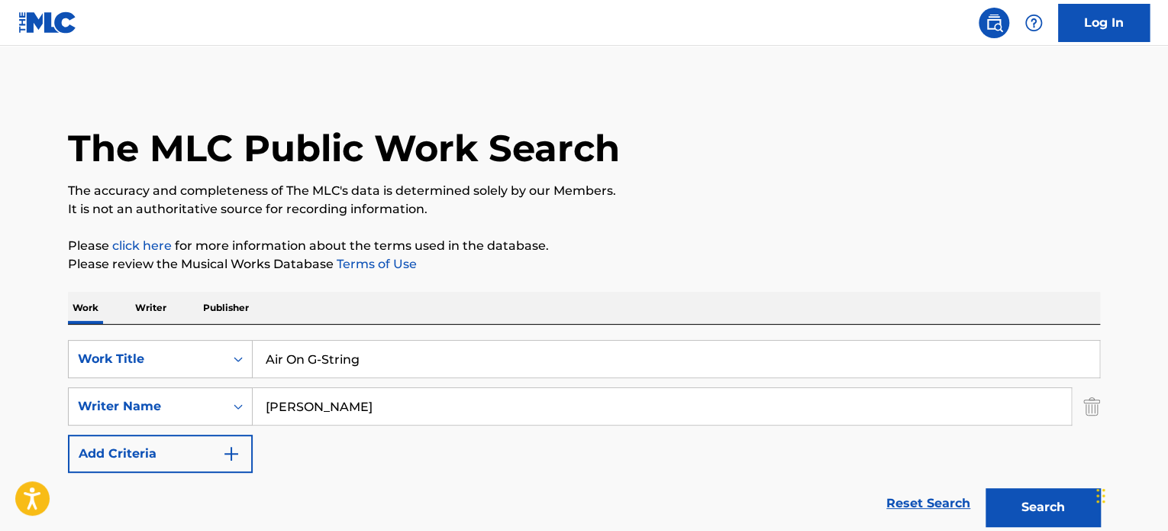
scroll to position [212, 0]
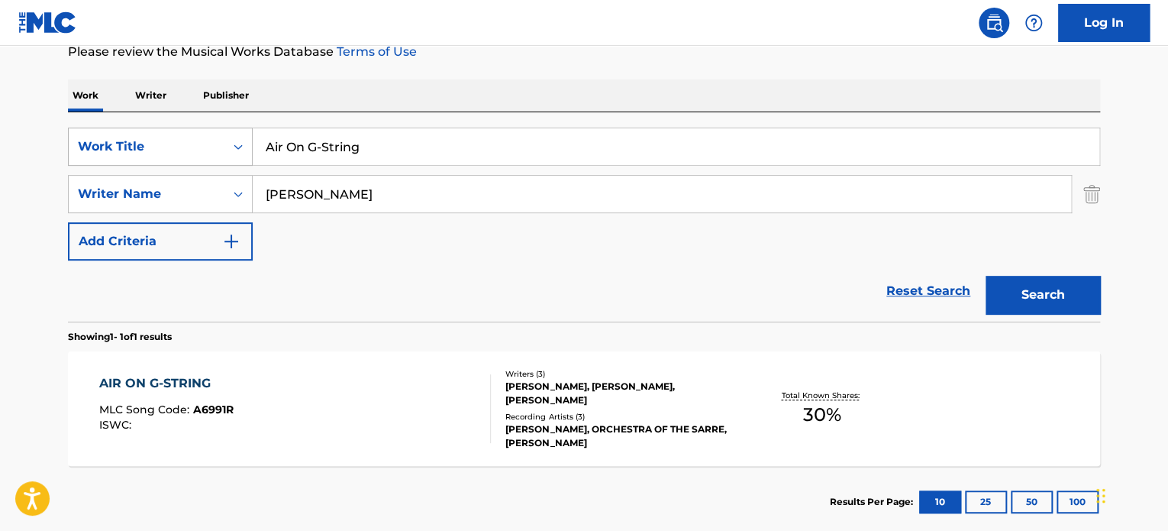
drag, startPoint x: 439, startPoint y: 161, endPoint x: 190, endPoint y: 126, distance: 251.4
click at [208, 128] on div "SearchWithCriteria1f322eaa-ddc1-4c46-8885-dc6e0b677982 Work Title Air On G-Stri…" at bounding box center [584, 147] width 1032 height 38
paste input "IR ON A G STRING"
type input "AIR ON A G STRING"
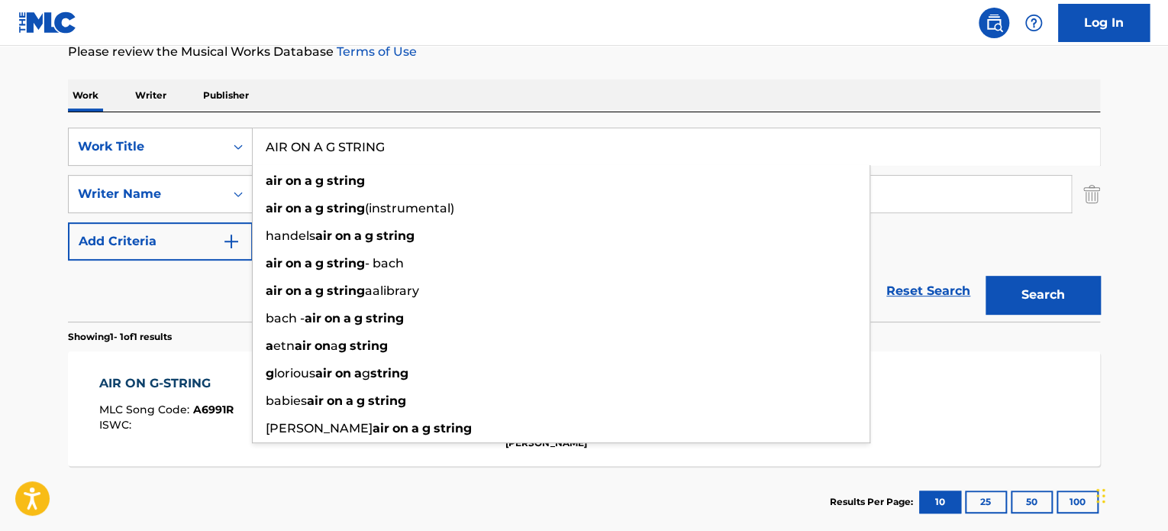
click at [202, 296] on div "Reset Search Search" at bounding box center [584, 290] width 1032 height 61
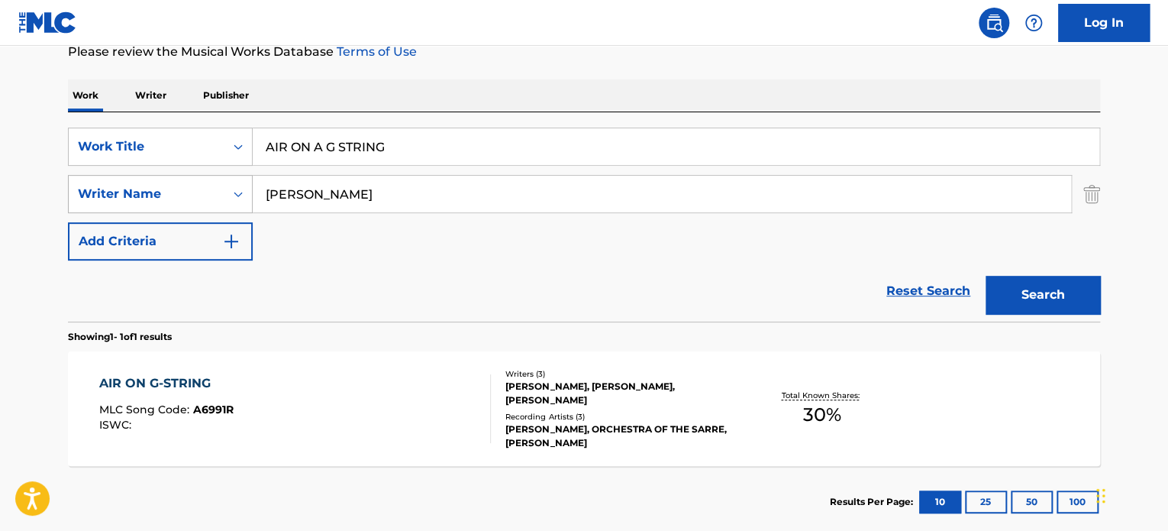
drag, startPoint x: 358, startPoint y: 189, endPoint x: 212, endPoint y: 187, distance: 145.9
click at [229, 189] on div "SearchWithCriteria2ed36f5f-539a-477e-b011-5b2ed7251d82 Writer Name [PERSON_NAME]" at bounding box center [584, 194] width 1032 height 38
paste input "[PERSON_NAME]"
type input "[PERSON_NAME]"
click at [1012, 296] on button "Search" at bounding box center [1043, 295] width 115 height 38
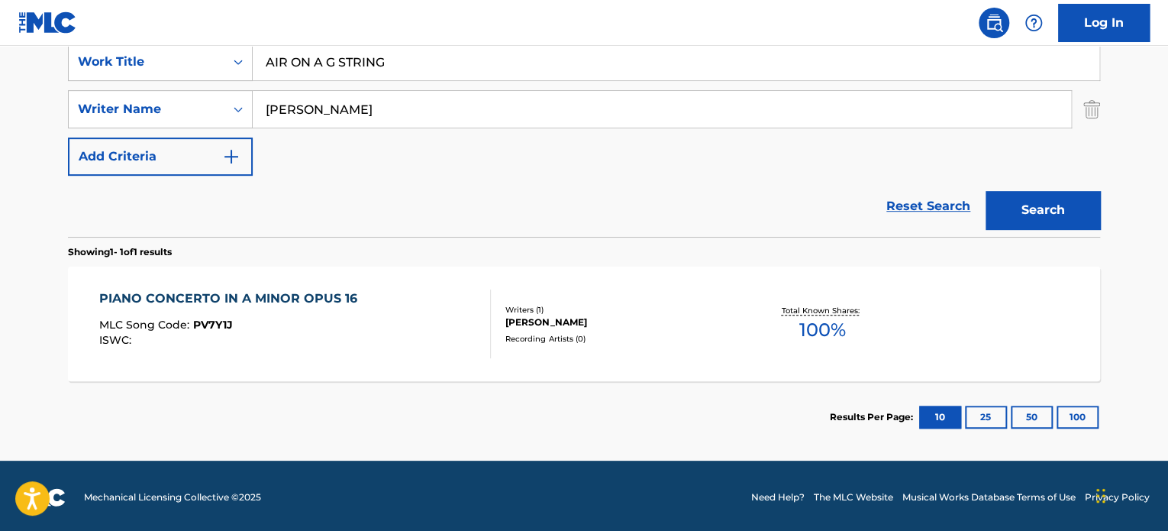
scroll to position [299, 0]
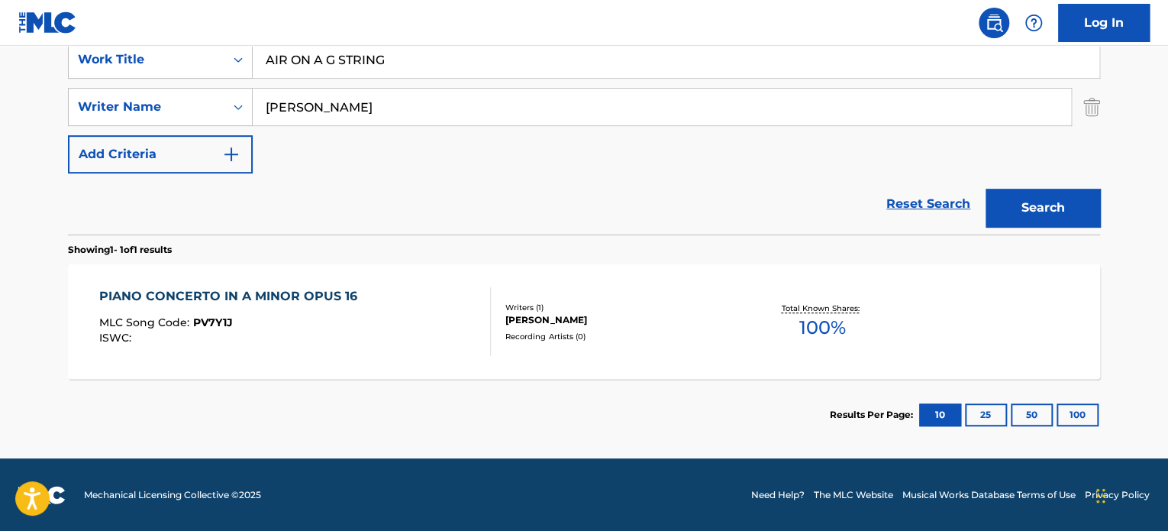
click at [545, 323] on div "[PERSON_NAME]" at bounding box center [621, 320] width 231 height 14
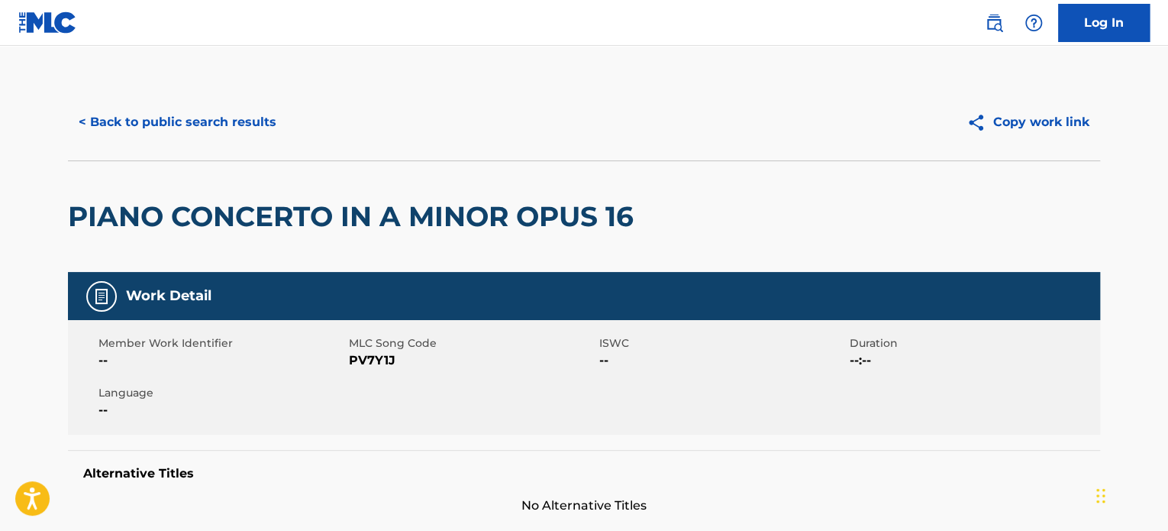
click at [219, 116] on button "< Back to public search results" at bounding box center [177, 122] width 219 height 38
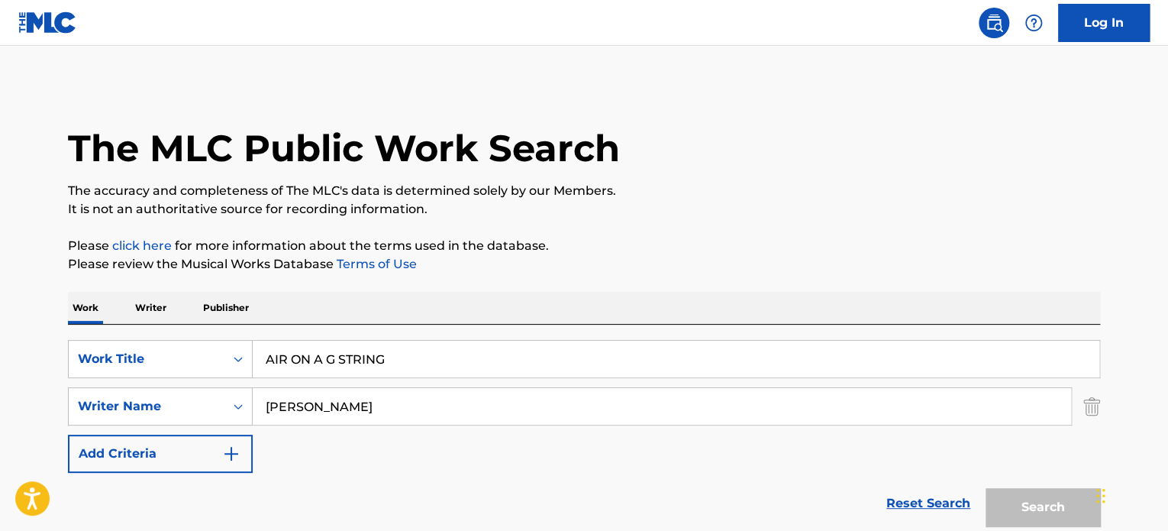
scroll to position [212, 0]
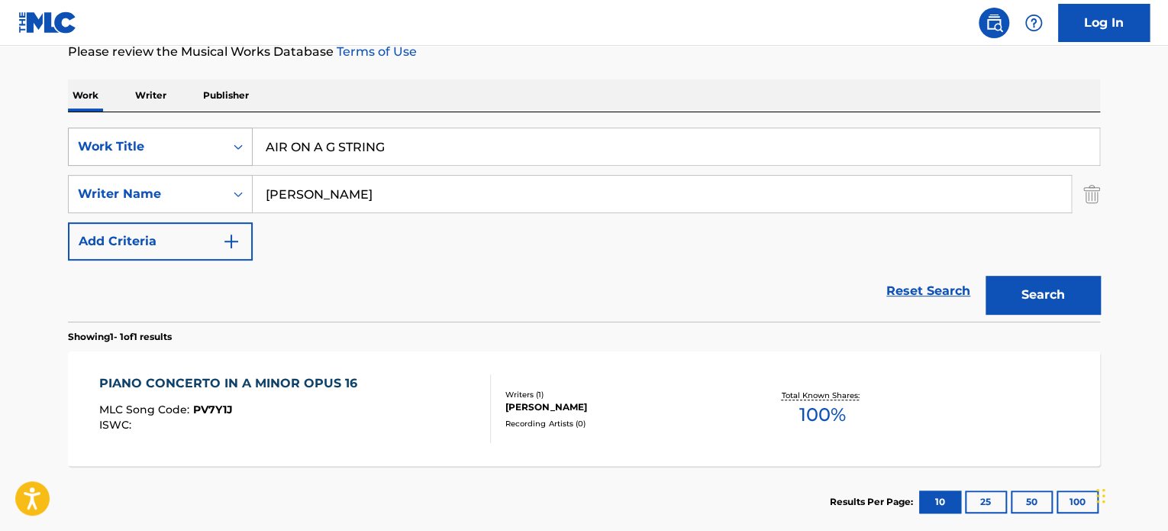
drag, startPoint x: 431, startPoint y: 197, endPoint x: 112, endPoint y: 160, distance: 320.6
click at [131, 165] on div "SearchWithCriteria1f322eaa-ddc1-4c46-8885-dc6e0b677982 Work Title AIR ON A G ST…" at bounding box center [584, 194] width 1032 height 133
paste input "[PERSON_NAME]"
type input "[PERSON_NAME]"
click at [1110, 287] on div "The MLC Public Work Search The accuracy and completeness of The MLC's data is d…" at bounding box center [584, 205] width 1069 height 666
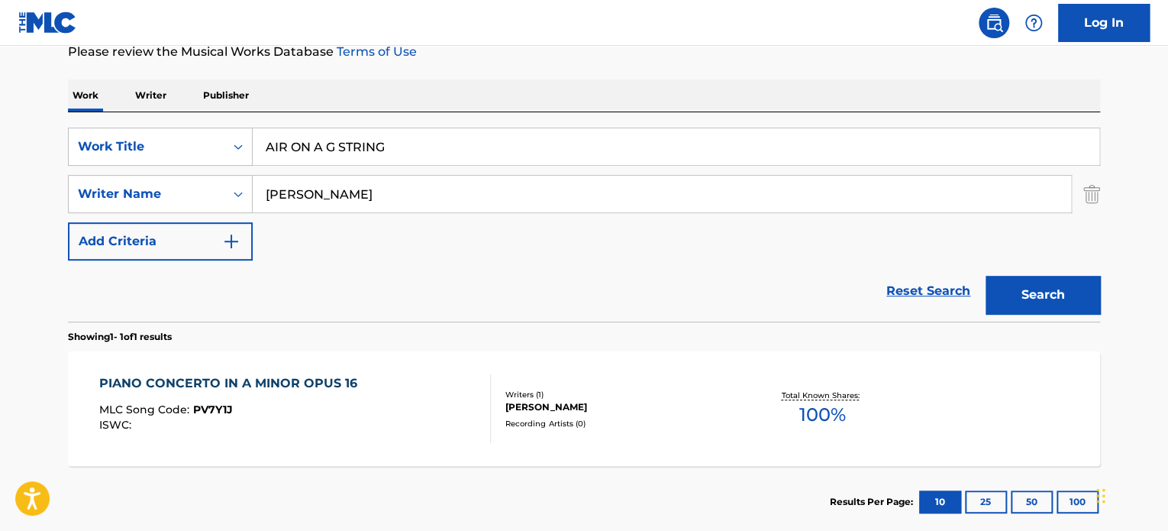
click at [1078, 286] on button "Search" at bounding box center [1043, 295] width 115 height 38
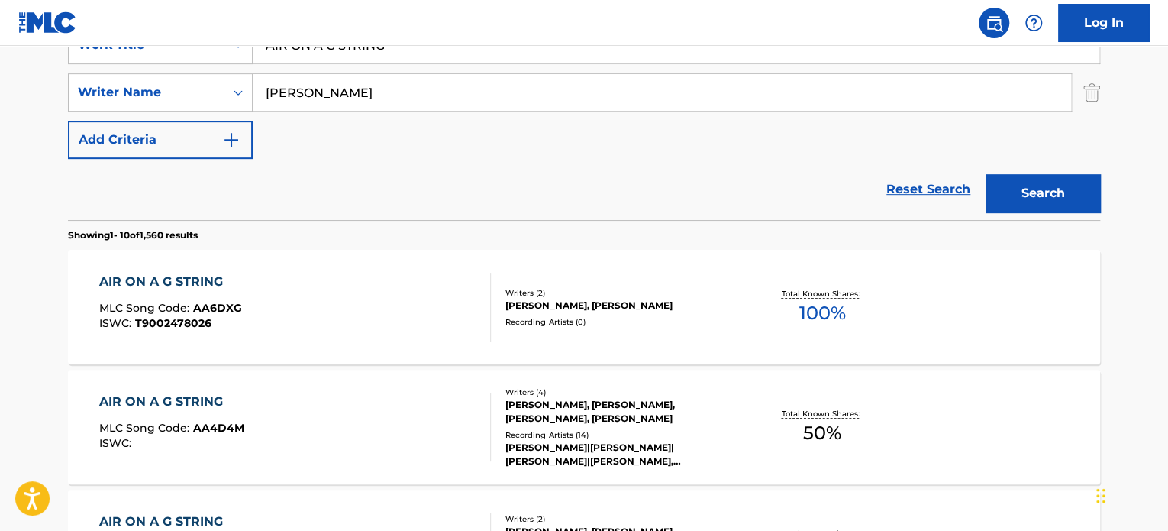
scroll to position [339, 0]
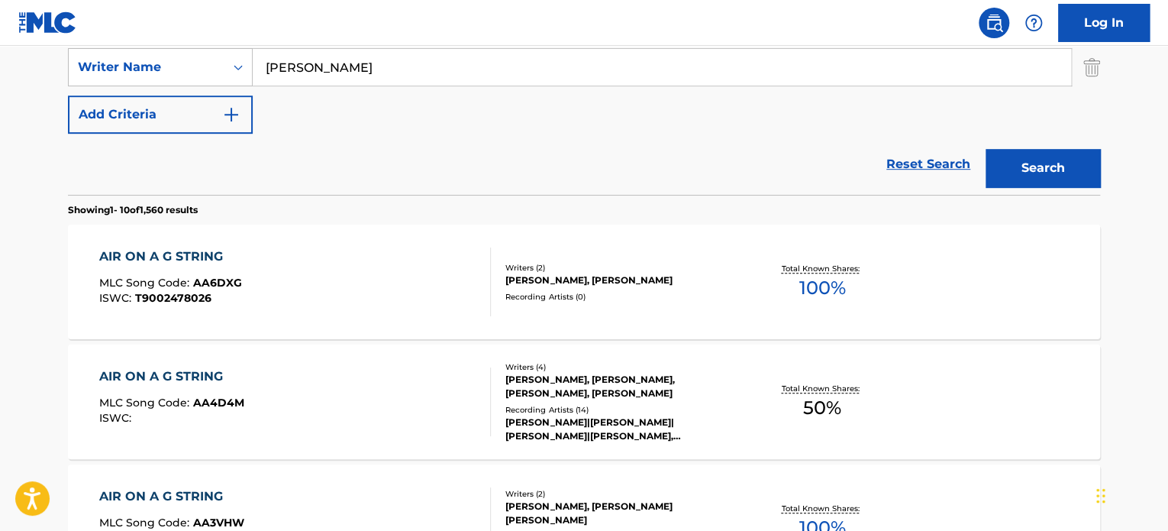
click at [580, 335] on div "AIR ON A G STRING MLC Song Code : AA6DXG ISWC : T9002478026 Writers ( 2 ) [PERS…" at bounding box center [584, 282] width 1032 height 115
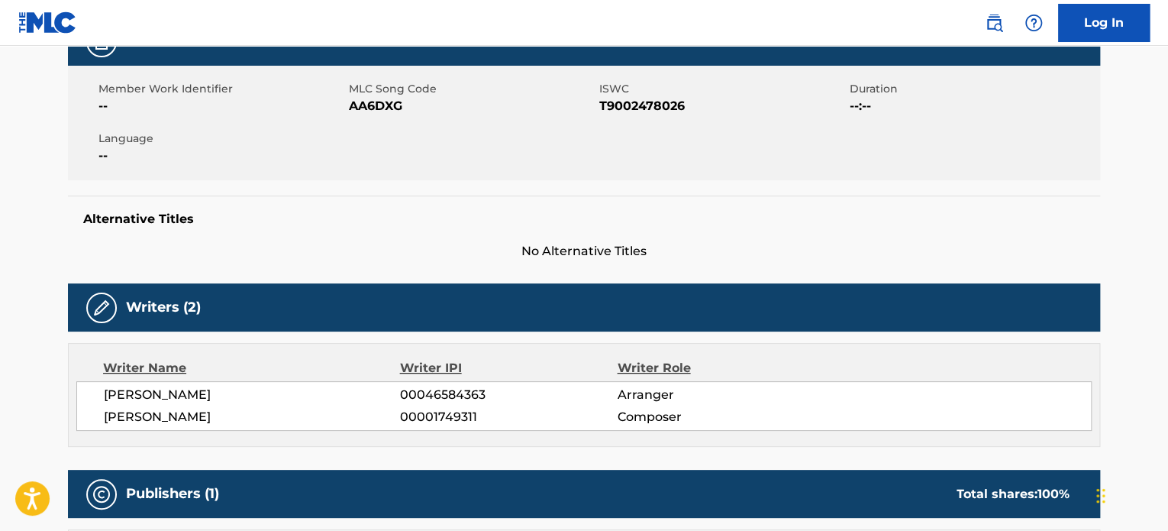
scroll to position [509, 0]
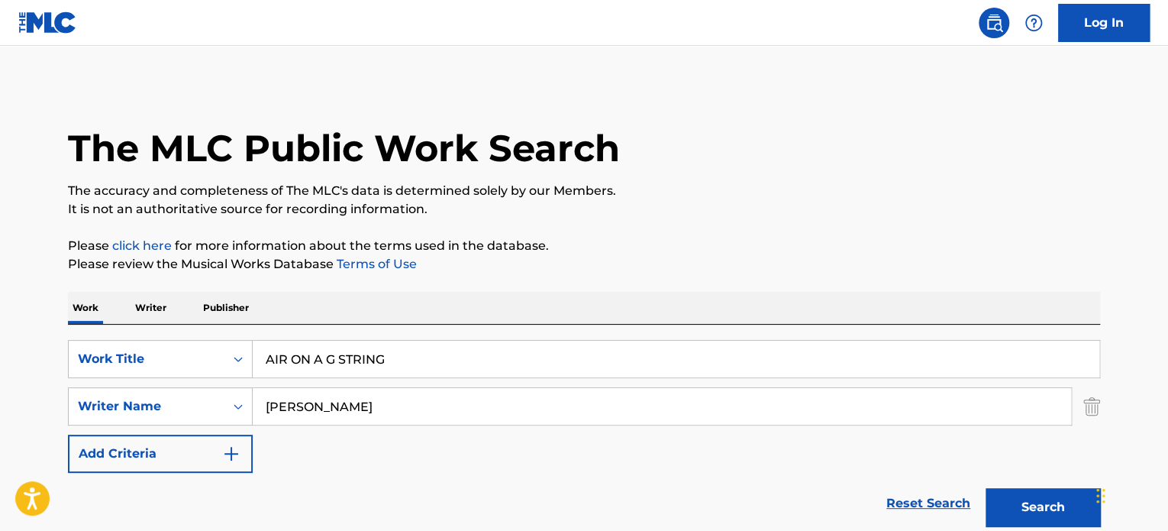
drag, startPoint x: 105, startPoint y: 331, endPoint x: 38, endPoint y: 328, distance: 66.5
paste input "INFINITY"
type input "INFINITY"
click at [567, 171] on div "The MLC Public Work Search" at bounding box center [584, 139] width 1032 height 111
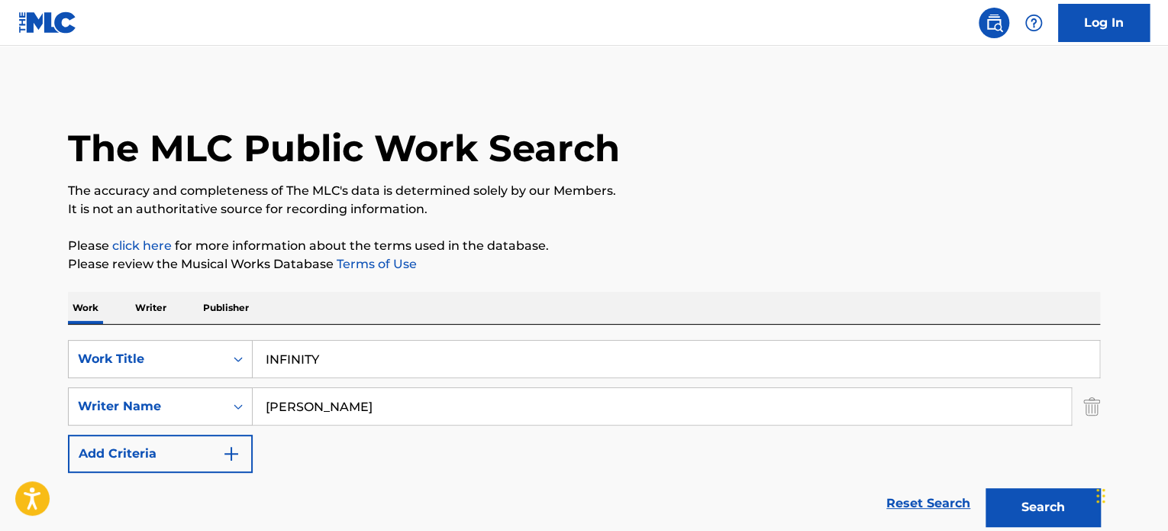
drag, startPoint x: 481, startPoint y: 401, endPoint x: 126, endPoint y: 383, distance: 355.5
click at [105, 383] on div "SearchWithCriteria1f322eaa-ddc1-4c46-8885-dc6e0b677982 Work Title INFINITY Sear…" at bounding box center [584, 406] width 1032 height 133
paste input "[PERSON_NAME] [PERSON_NAME]"
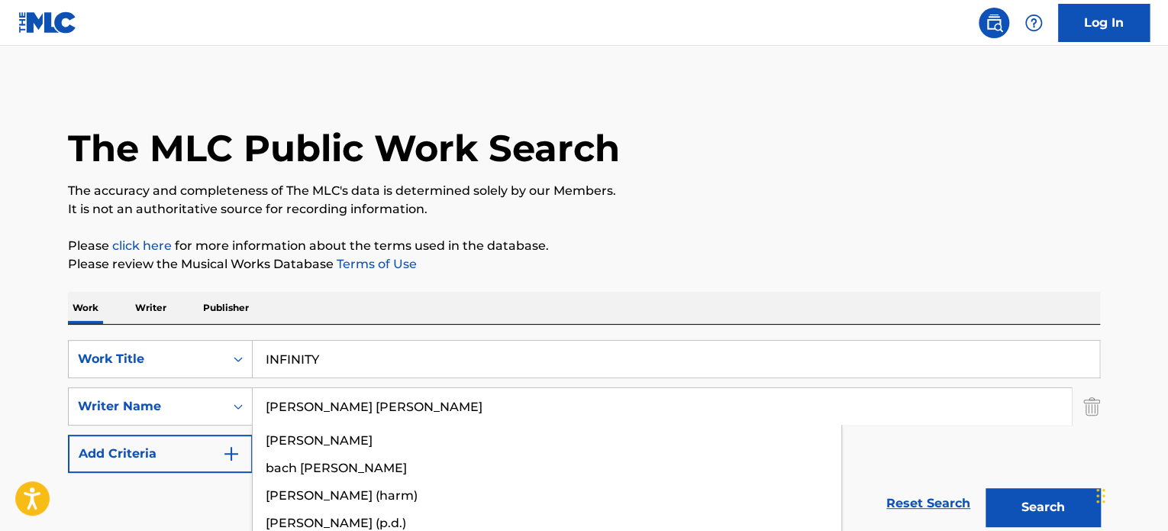
type input "[PERSON_NAME] [PERSON_NAME]"
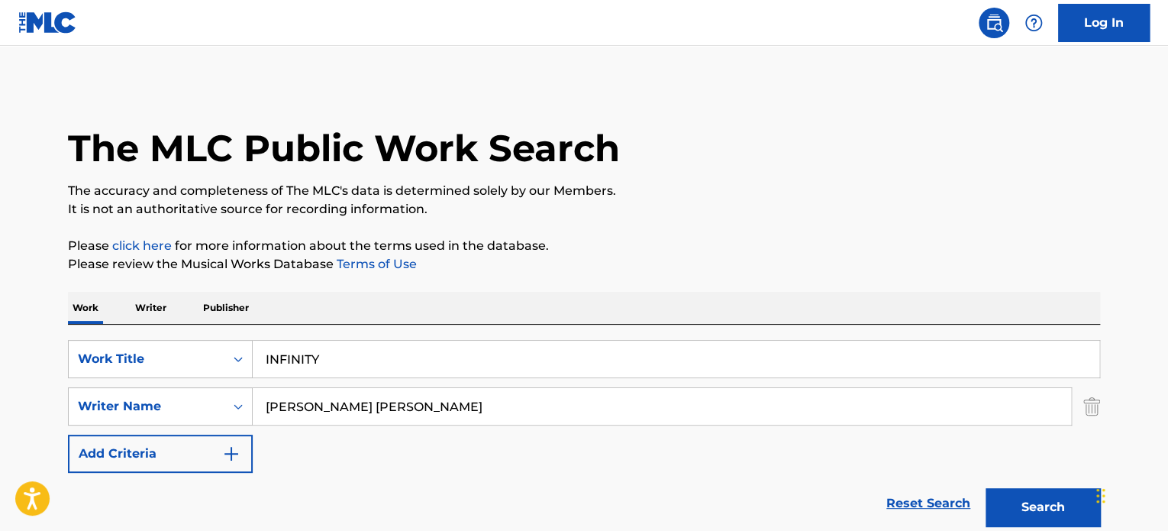
click at [1035, 526] on div "Search" at bounding box center [1039, 503] width 122 height 61
click at [1034, 512] on button "Search" at bounding box center [1043, 507] width 115 height 38
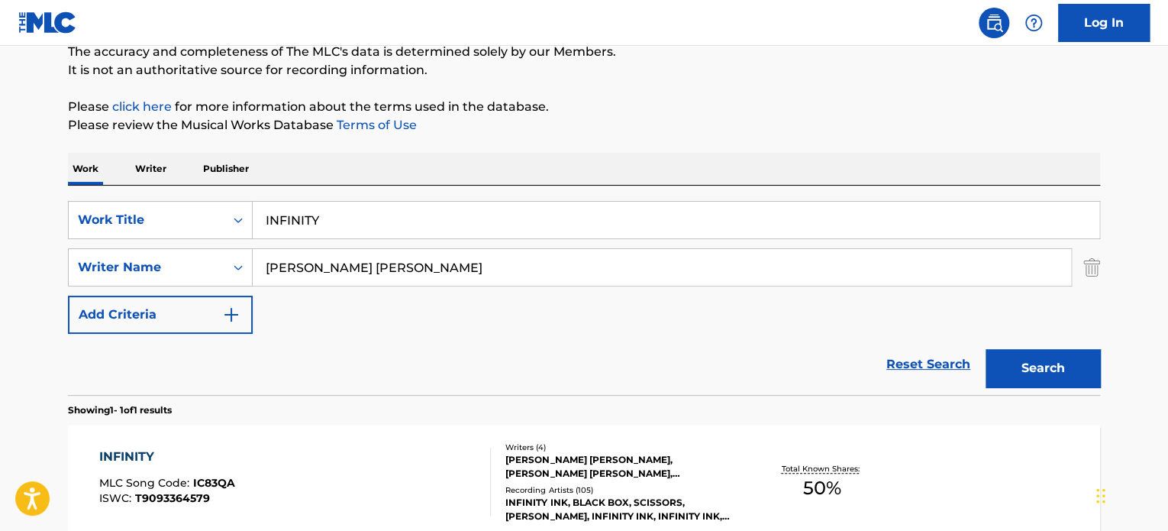
scroll to position [181, 0]
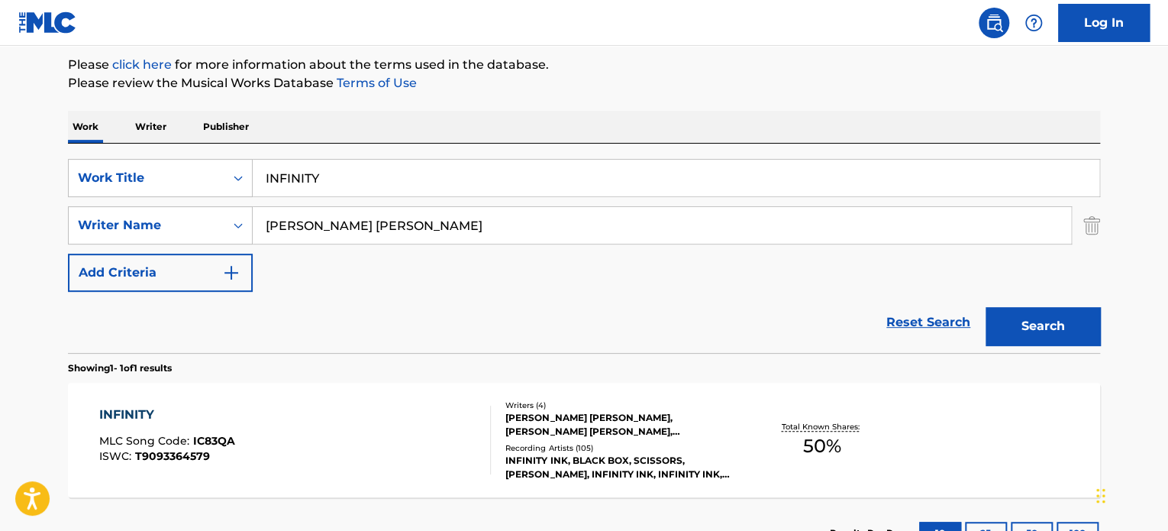
click at [530, 416] on div "[PERSON_NAME] [PERSON_NAME], [PERSON_NAME] [PERSON_NAME], [PERSON_NAME], [PERSO…" at bounding box center [621, 424] width 231 height 27
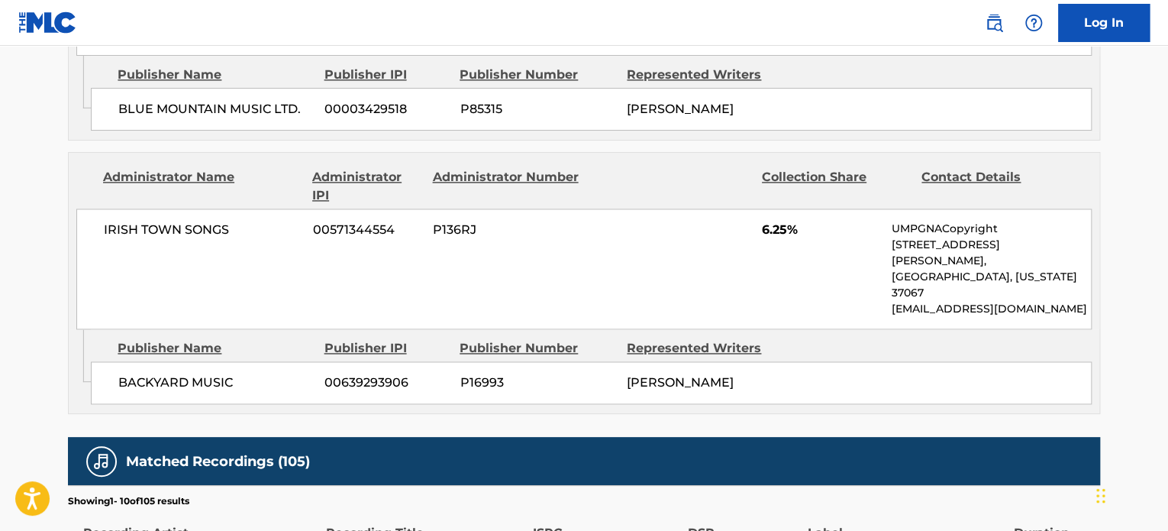
scroll to position [1400, 0]
